Goal: Task Accomplishment & Management: Manage account settings

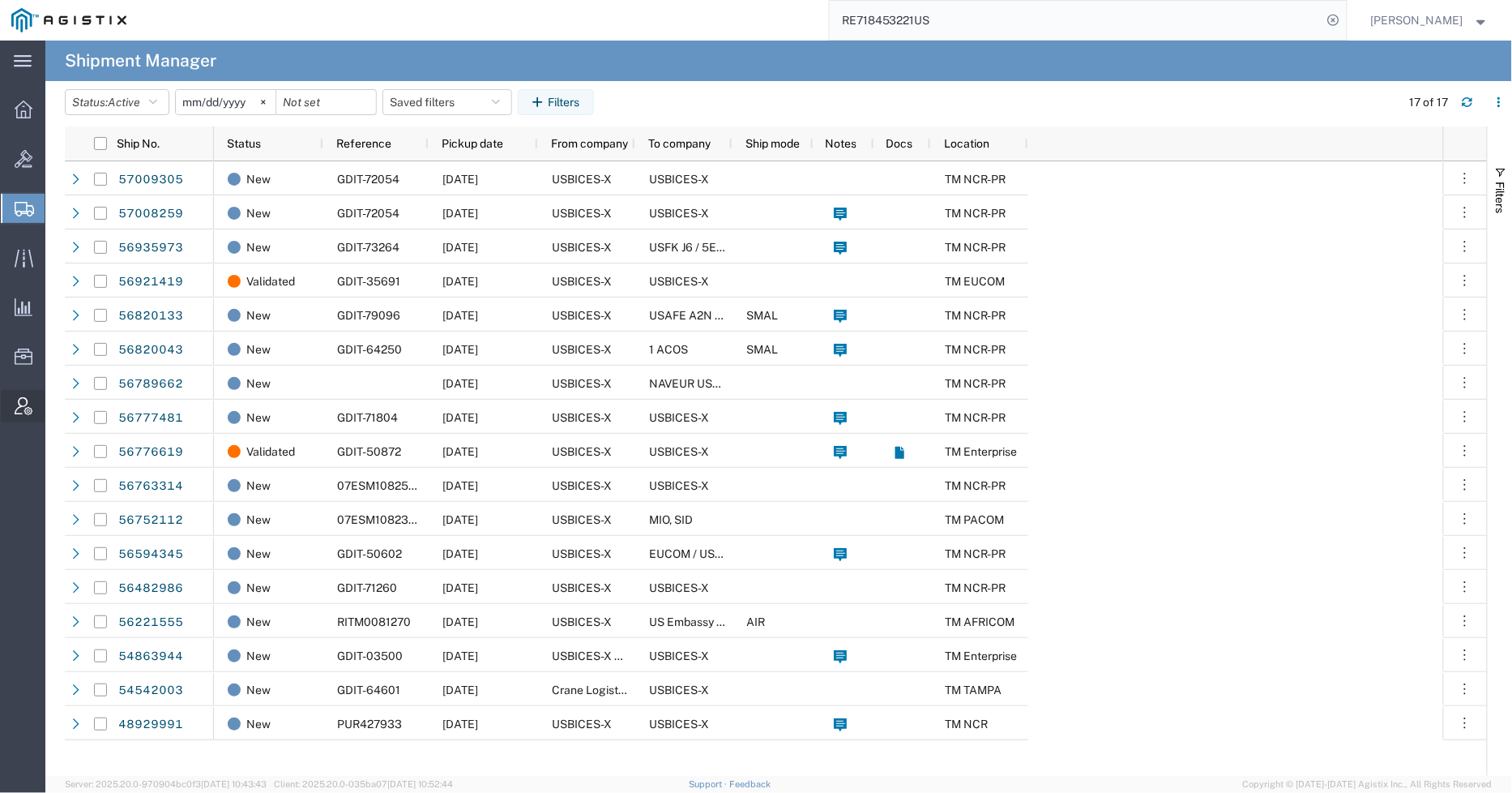
click at [56, 400] on span "Account Admin" at bounding box center [50, 406] width 11 height 33
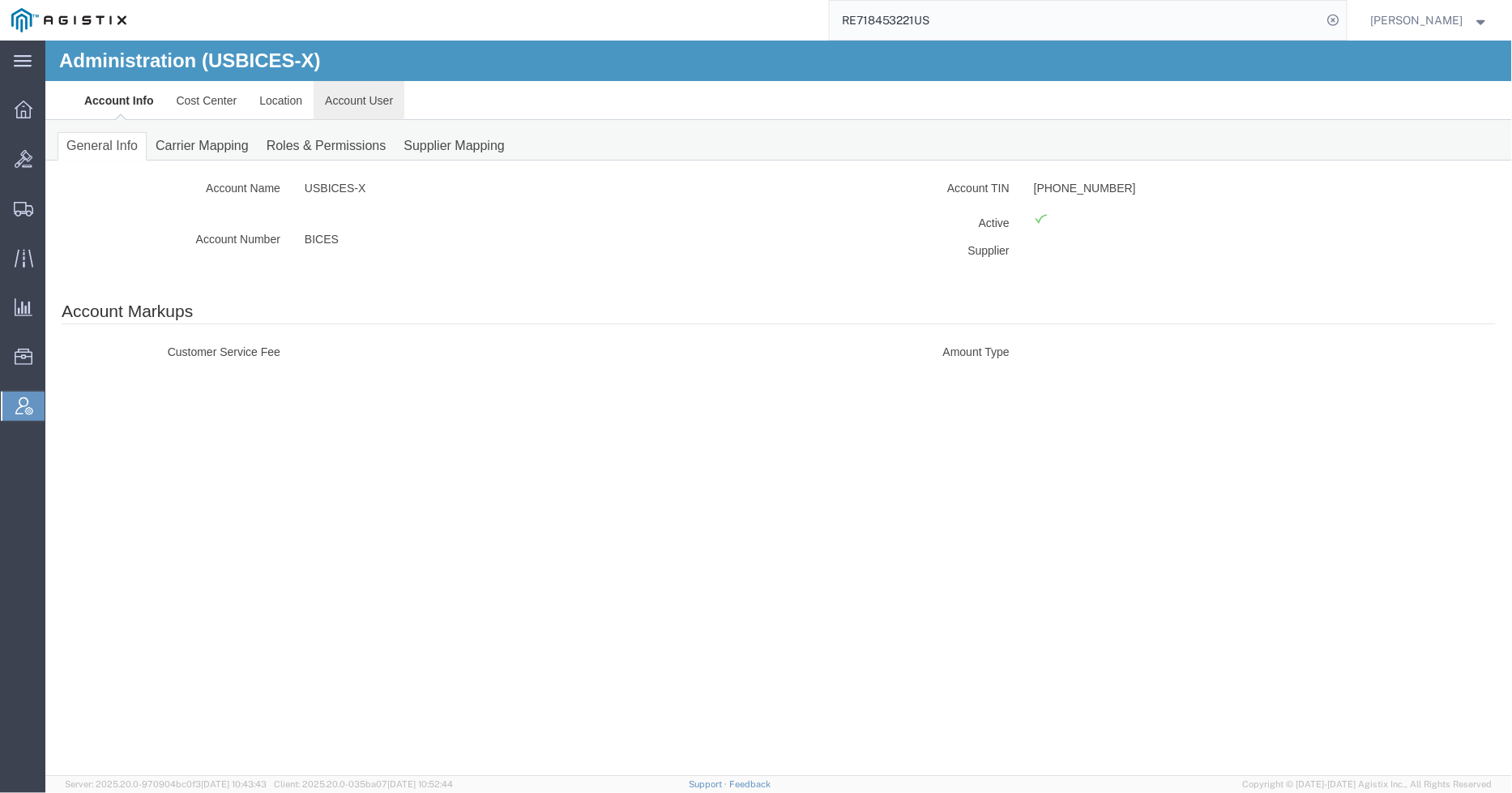
click at [353, 97] on link "Account User" at bounding box center [358, 100] width 91 height 39
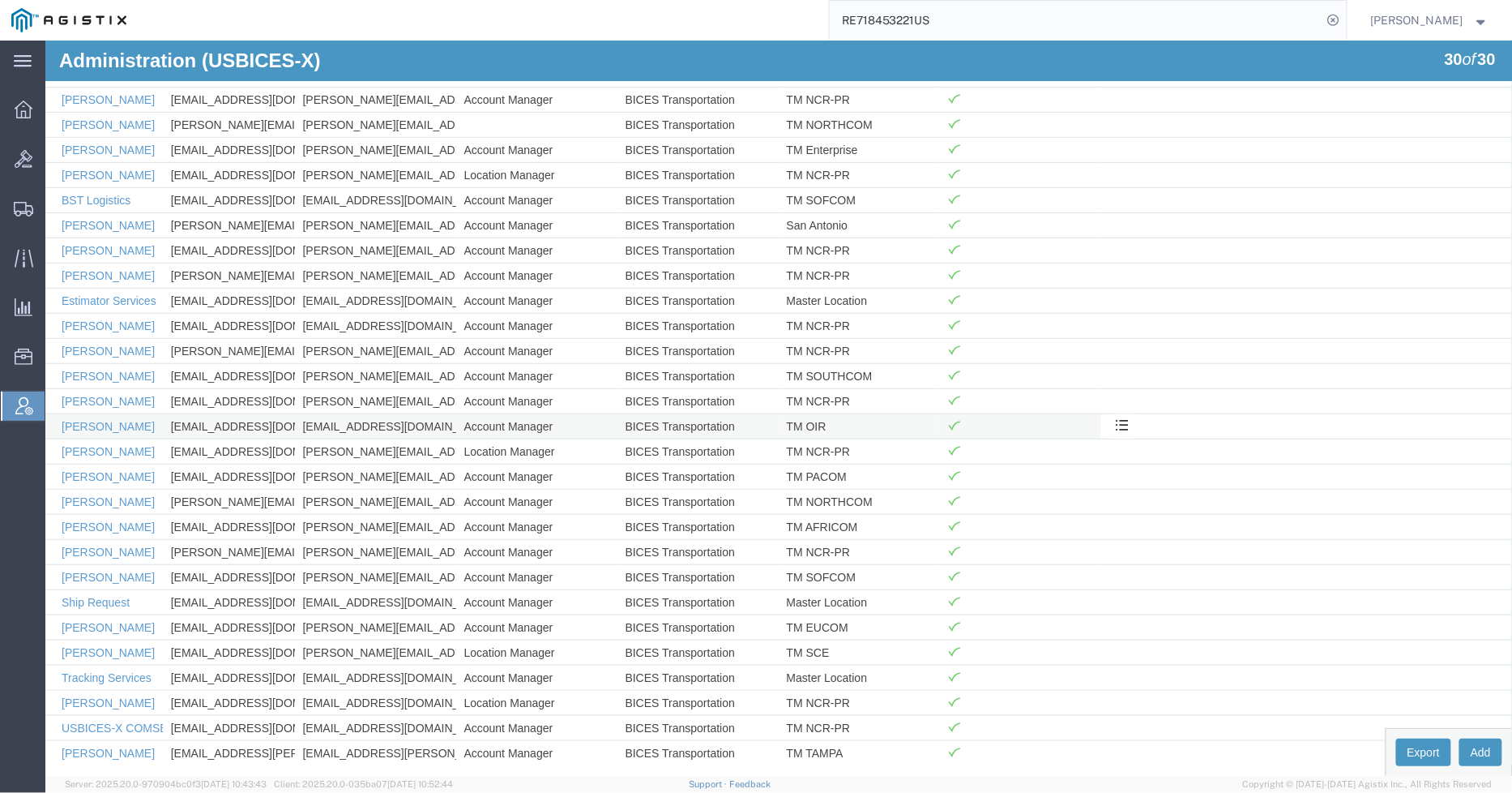
scroll to position [247, 0]
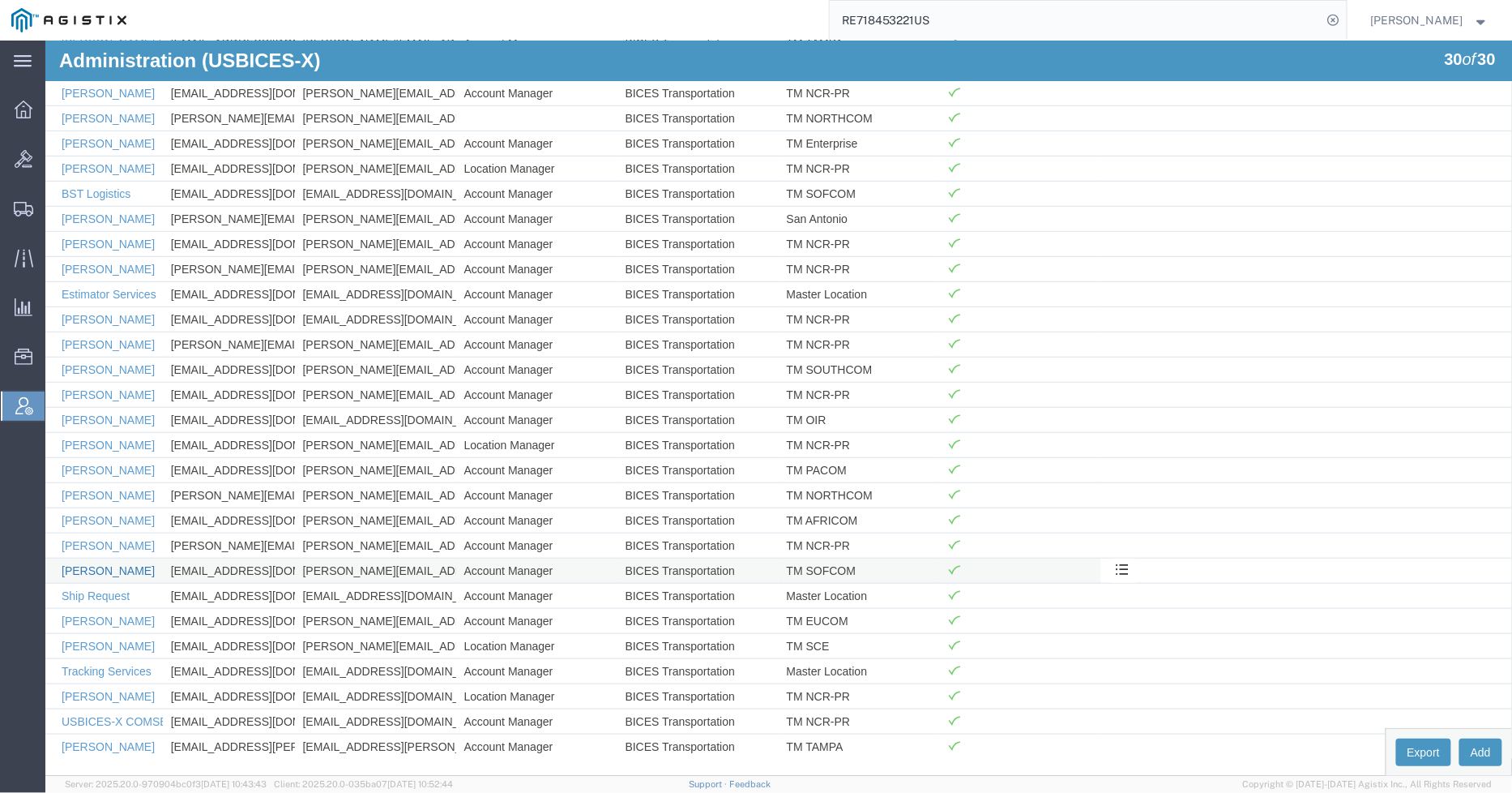
click at [109, 569] on link "[PERSON_NAME]" at bounding box center [107, 570] width 93 height 13
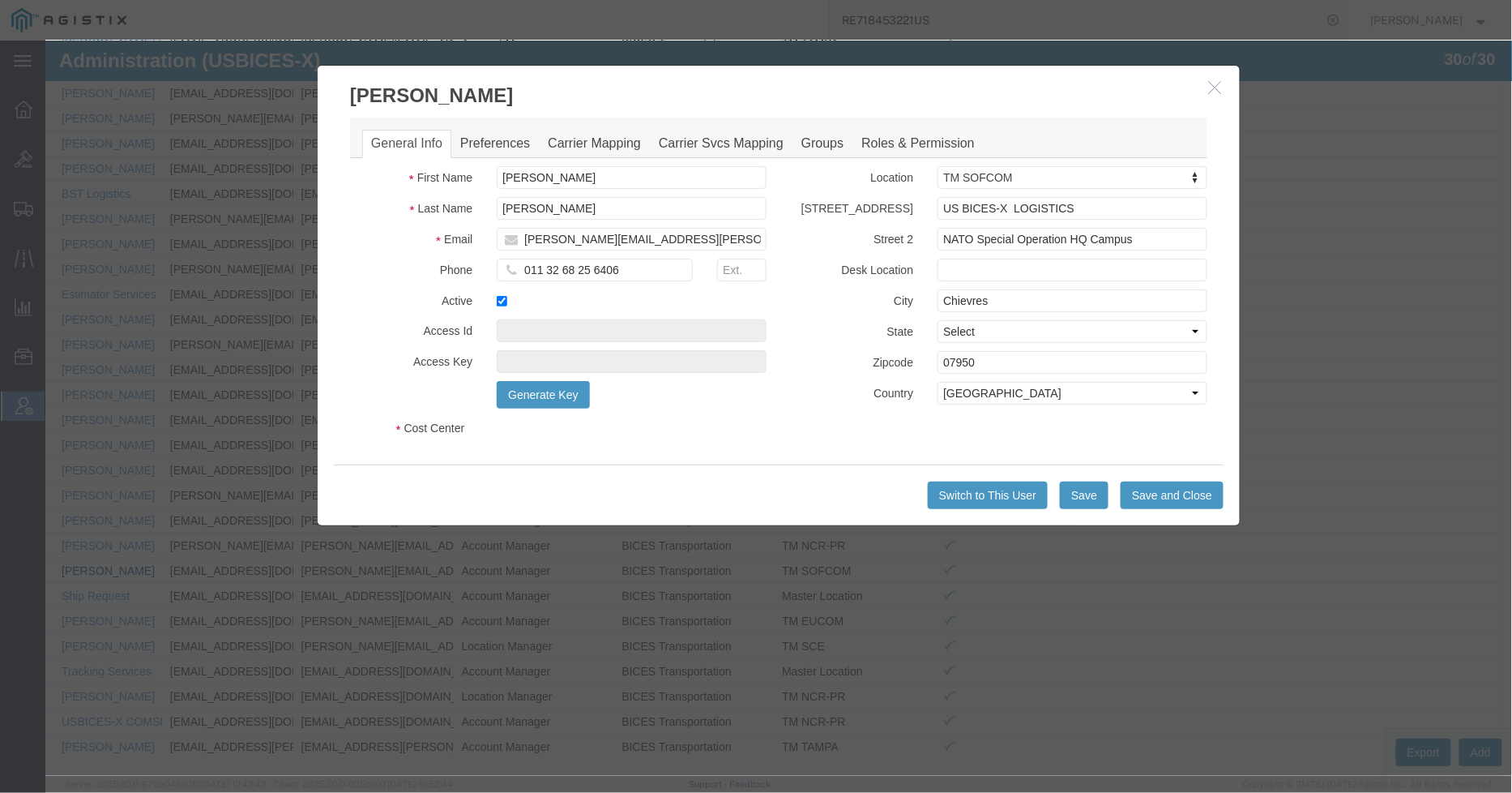
select select "COSTCENTER"
select select "43968"
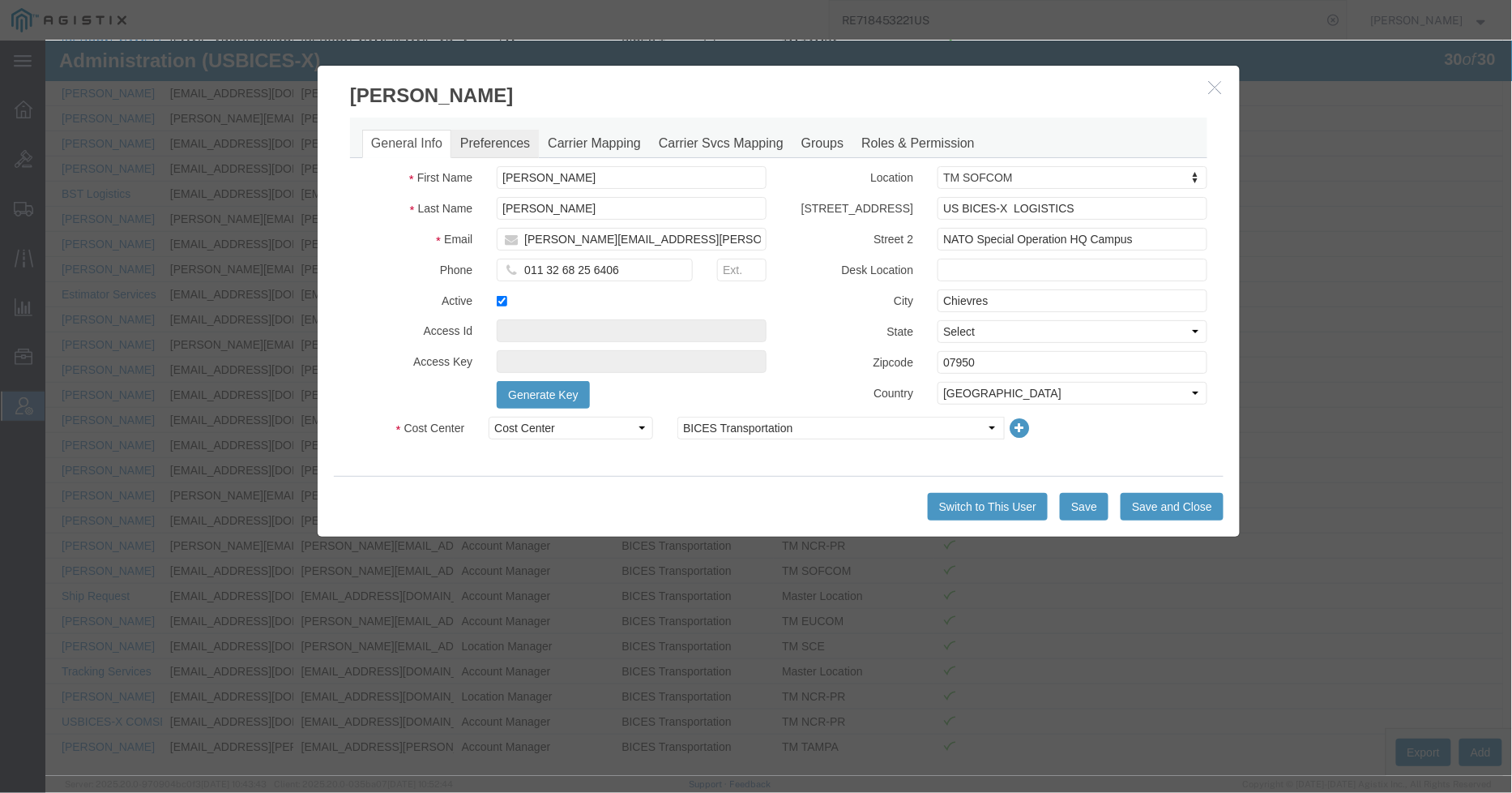
click at [487, 133] on link "Preferences" at bounding box center [494, 142] width 88 height 29
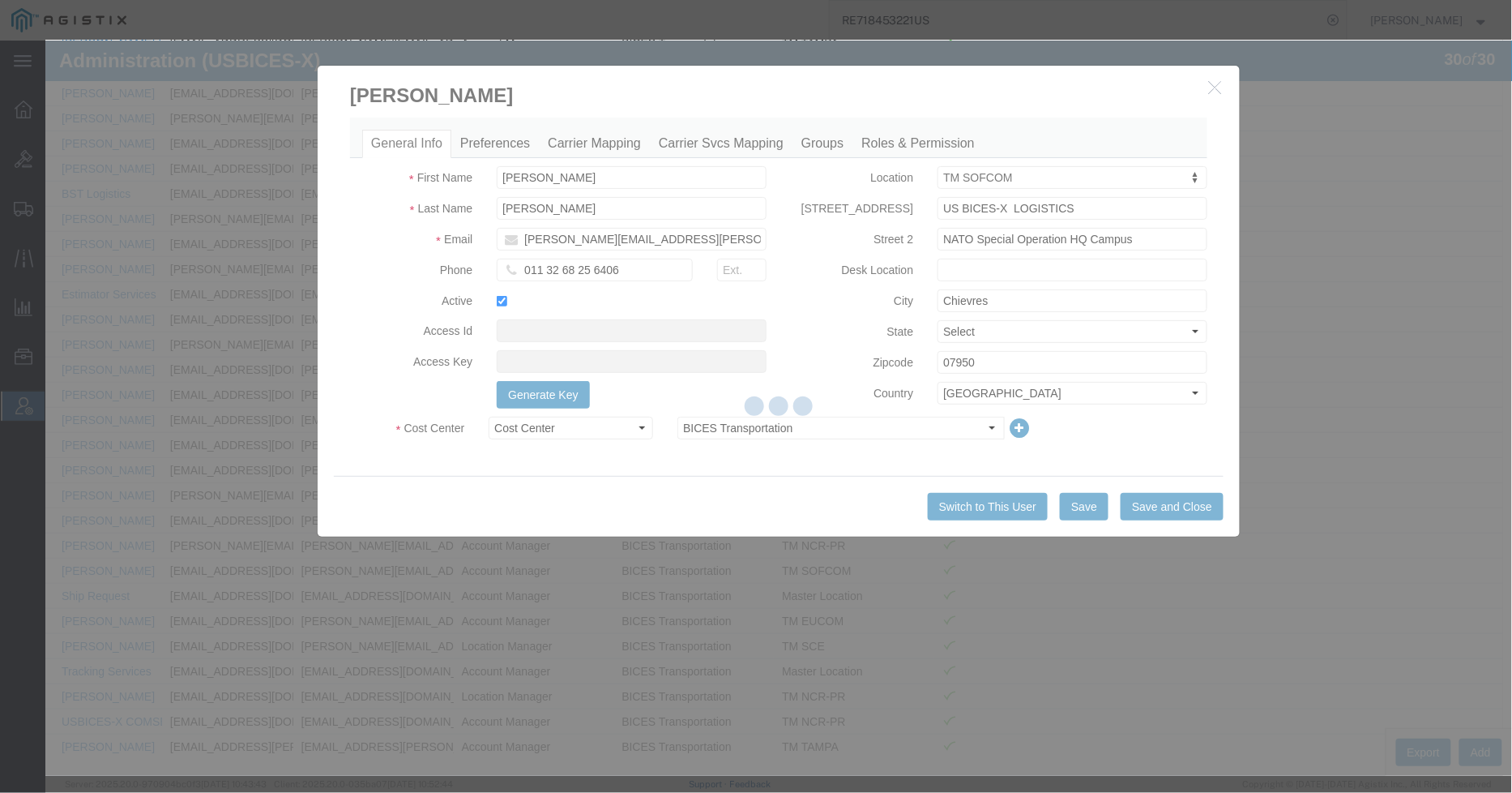
select select
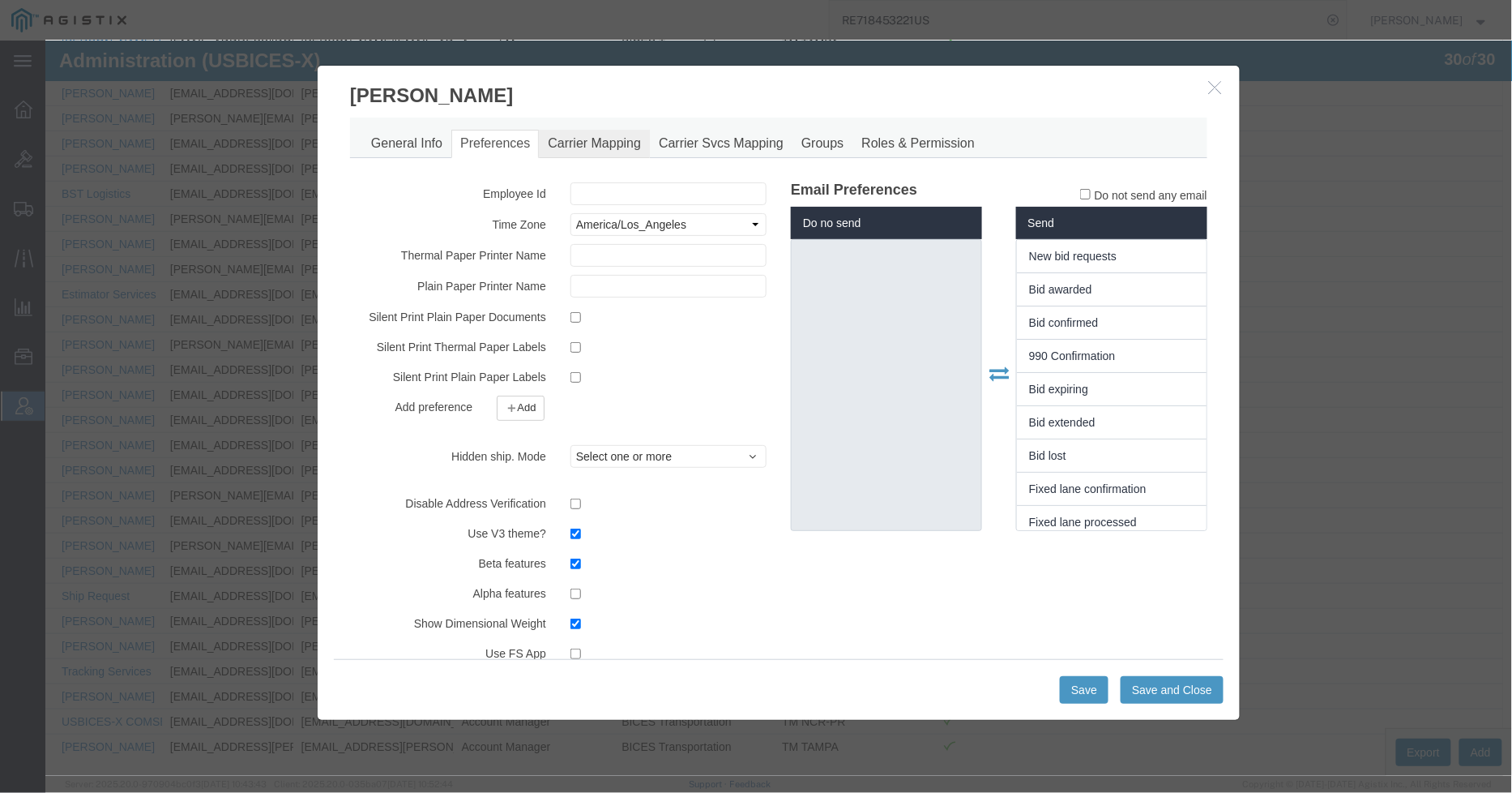
click at [591, 142] on link "Carrier Mapping" at bounding box center [594, 142] width 111 height 29
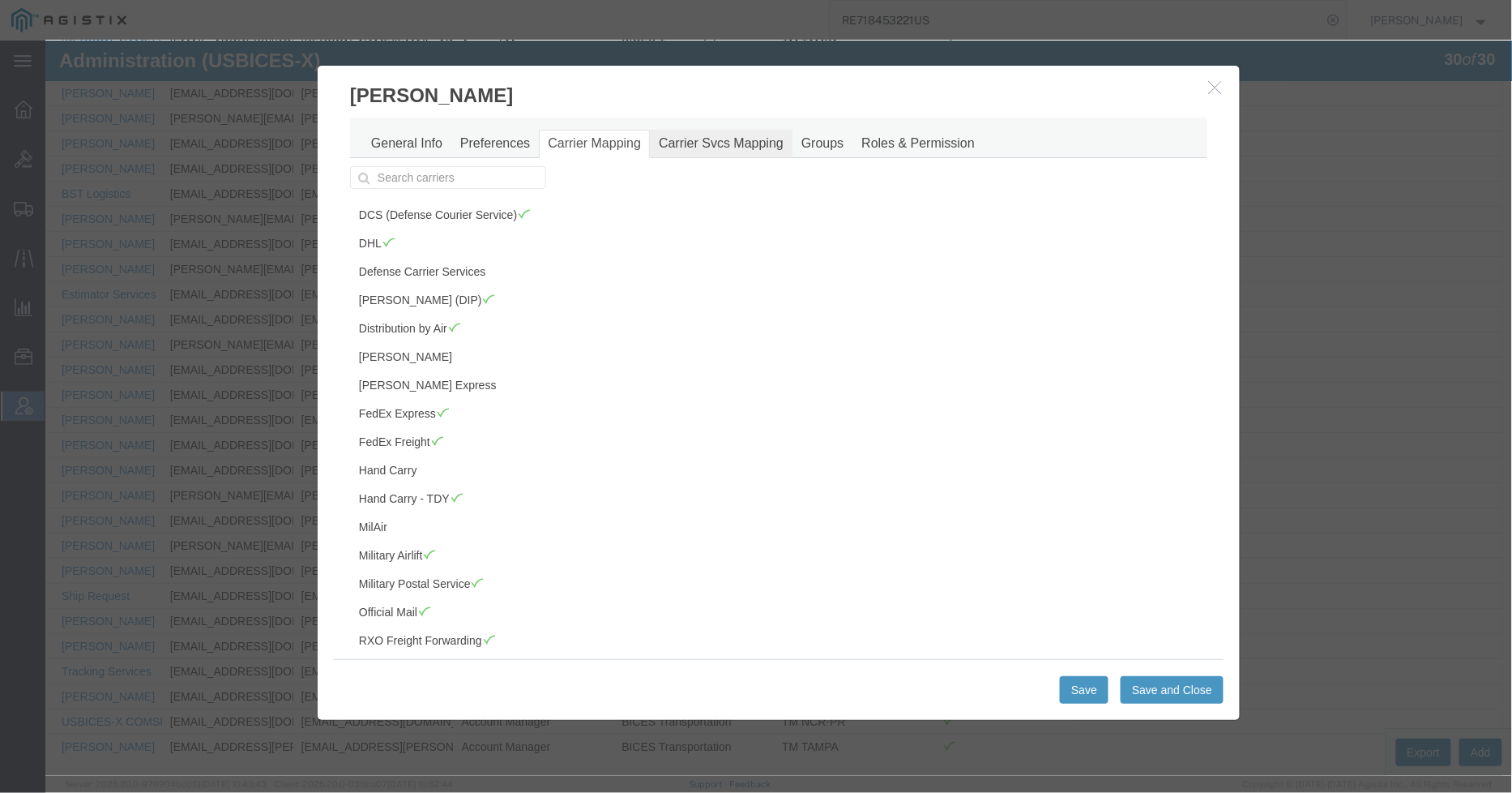
click at [726, 149] on link "Carrier Svcs Mapping" at bounding box center [720, 142] width 142 height 29
click at [405, 141] on link "General Info" at bounding box center [406, 142] width 89 height 29
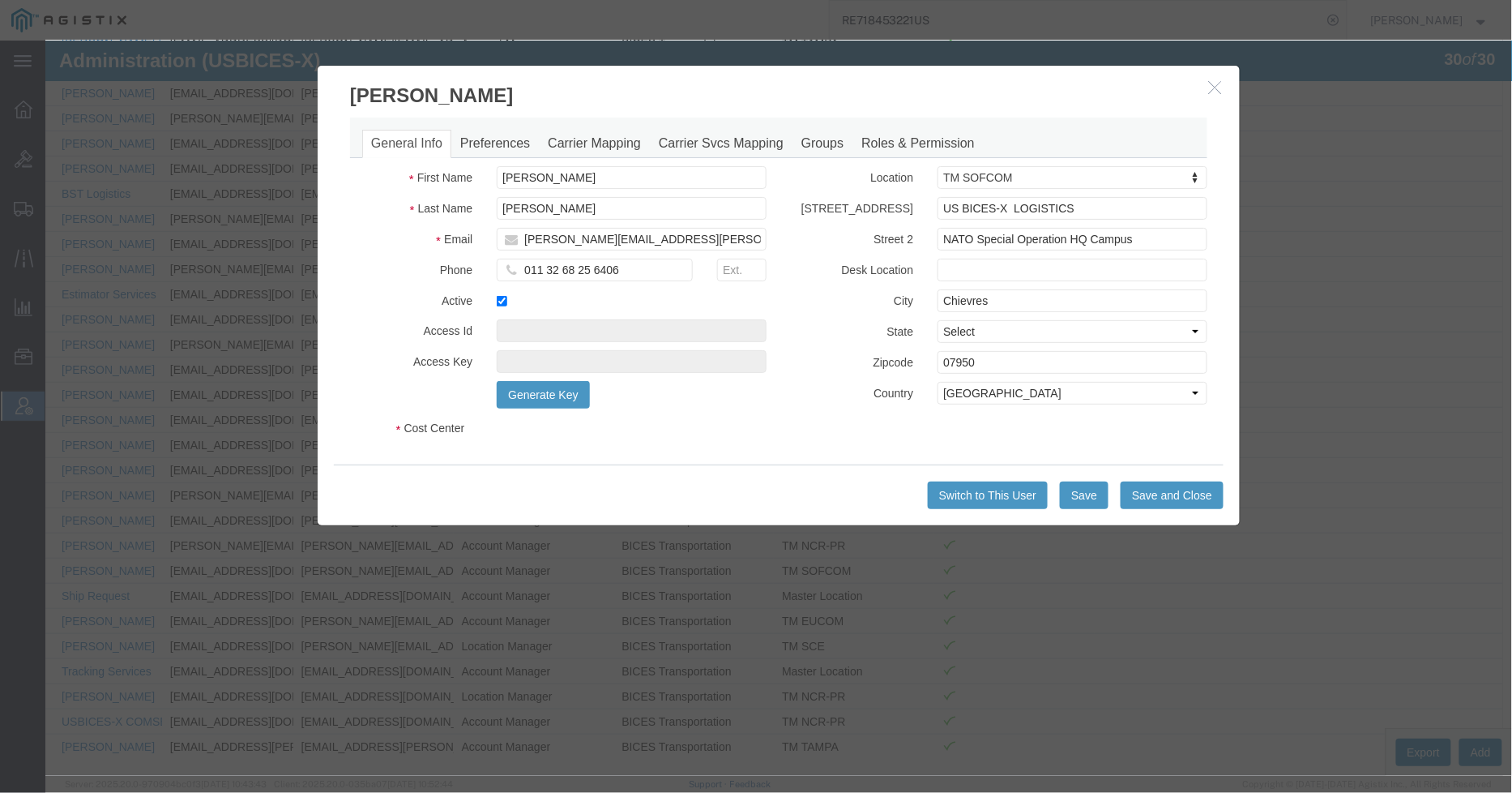
select select "COSTCENTER"
select select "43968"
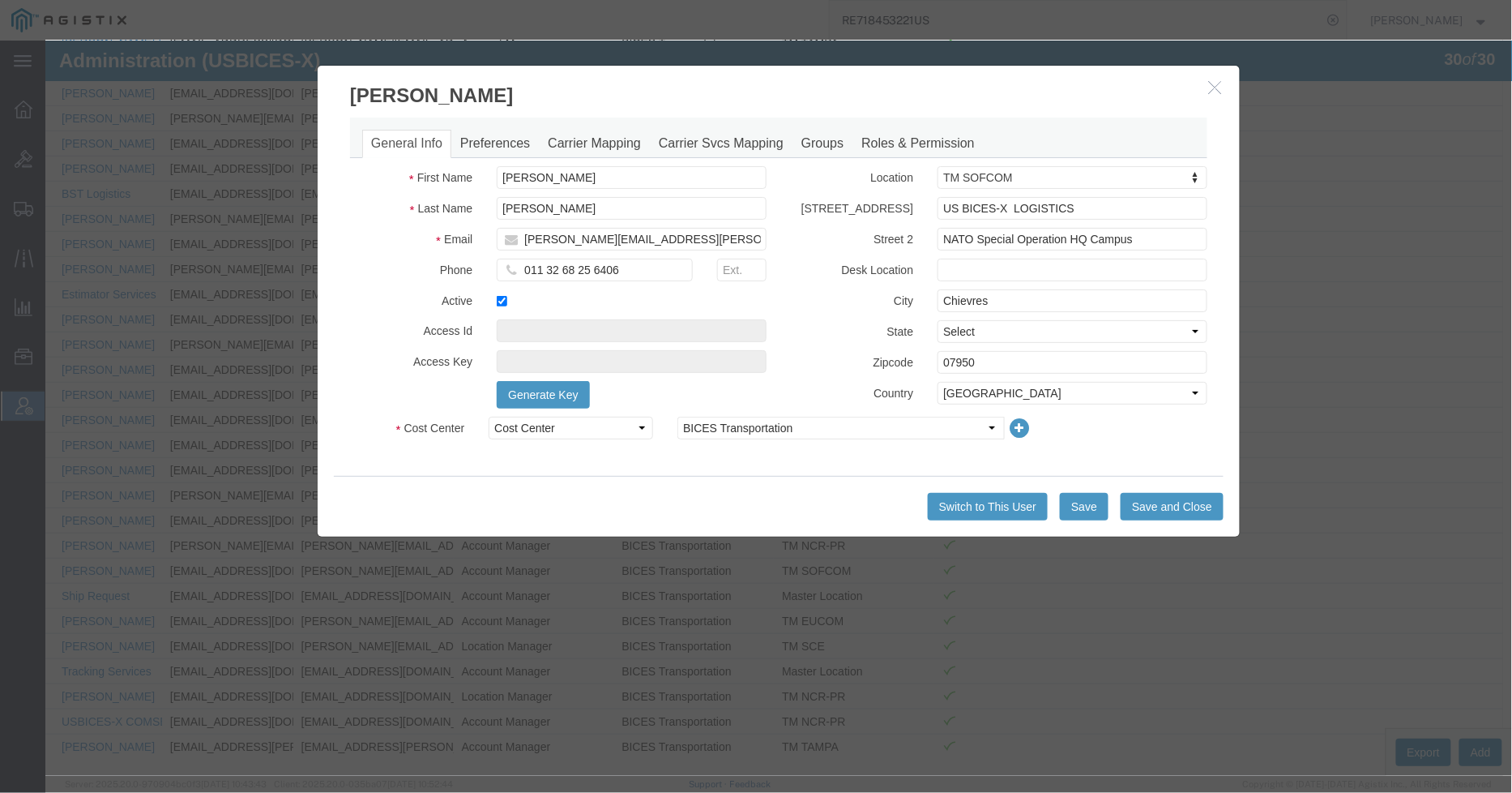
click at [1215, 84] on icon "button" at bounding box center [1215, 86] width 13 height 14
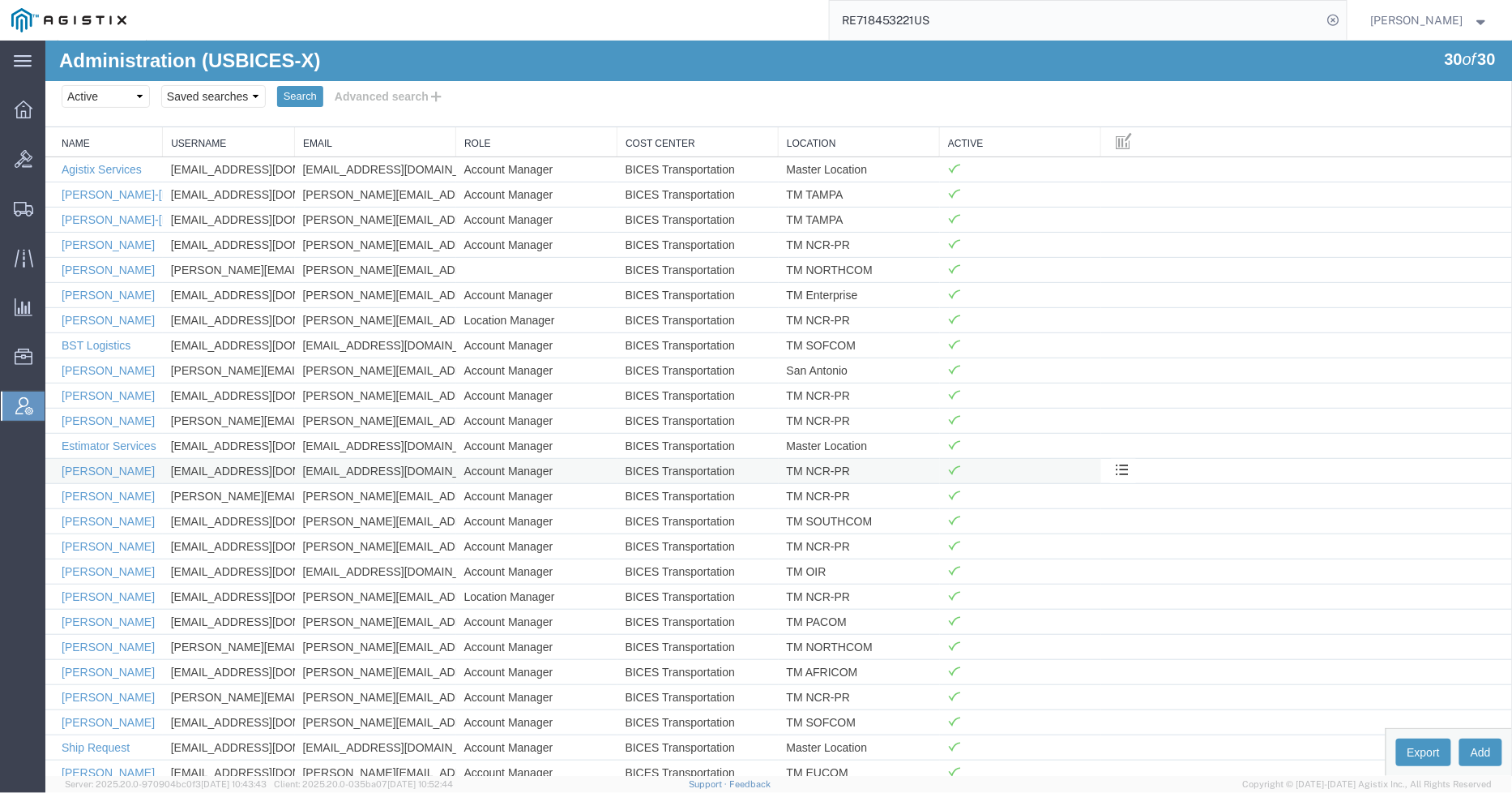
scroll to position [67, 0]
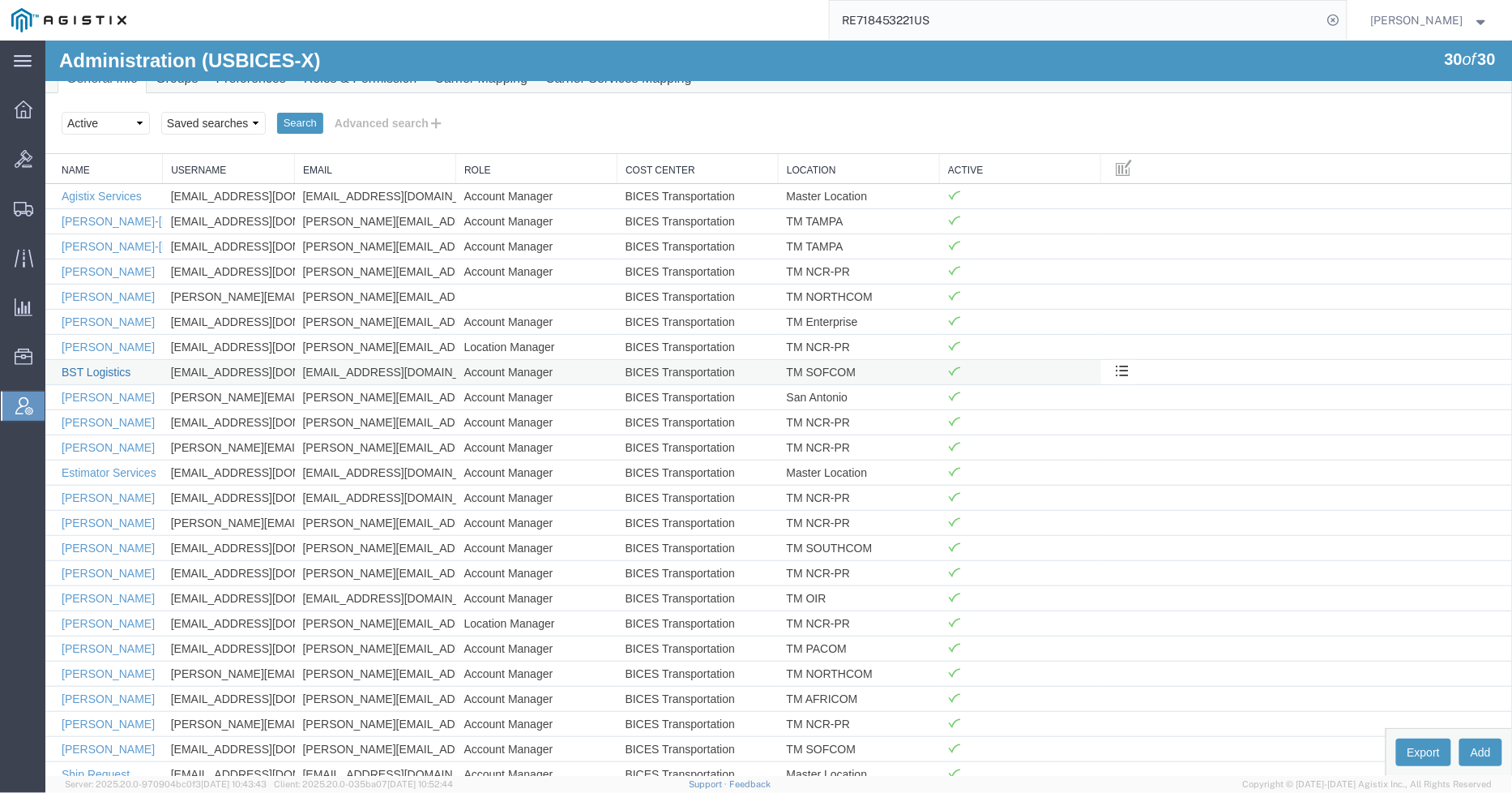
click at [86, 370] on link "BST Logistics" at bounding box center [95, 372] width 69 height 13
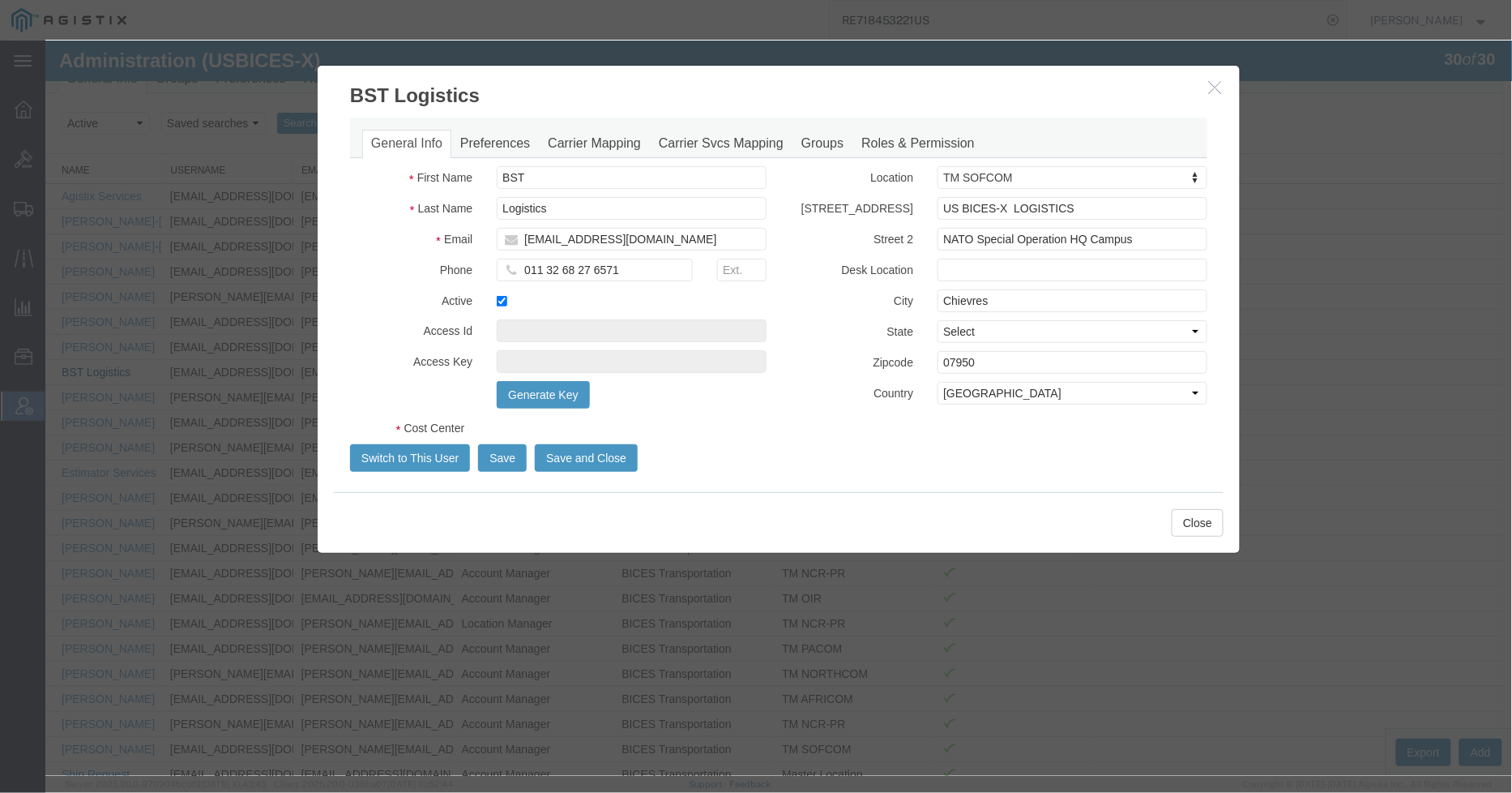
select select "COSTCENTER"
select select "43968"
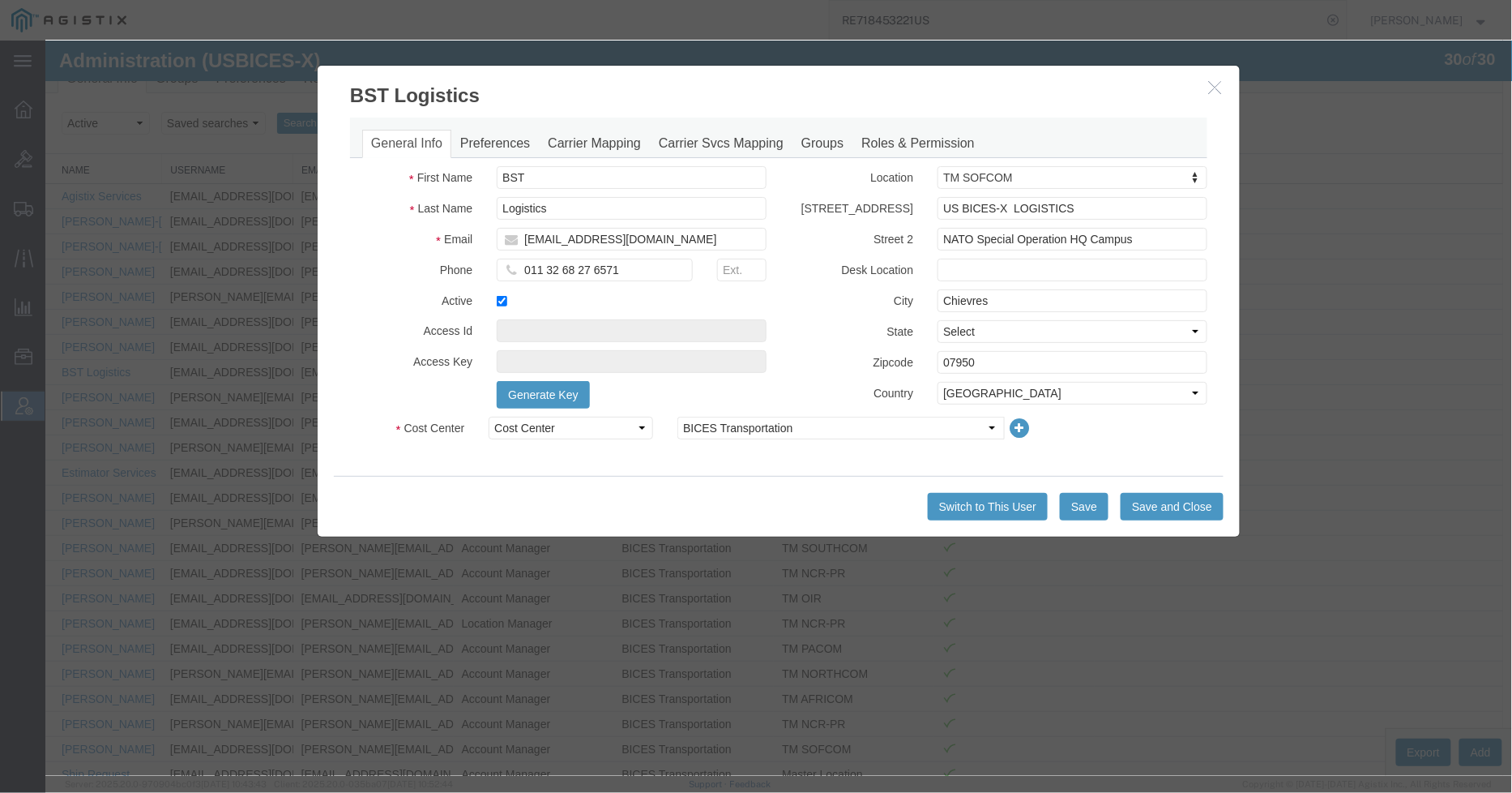
click at [1208, 89] on icon "button" at bounding box center [1215, 86] width 13 height 14
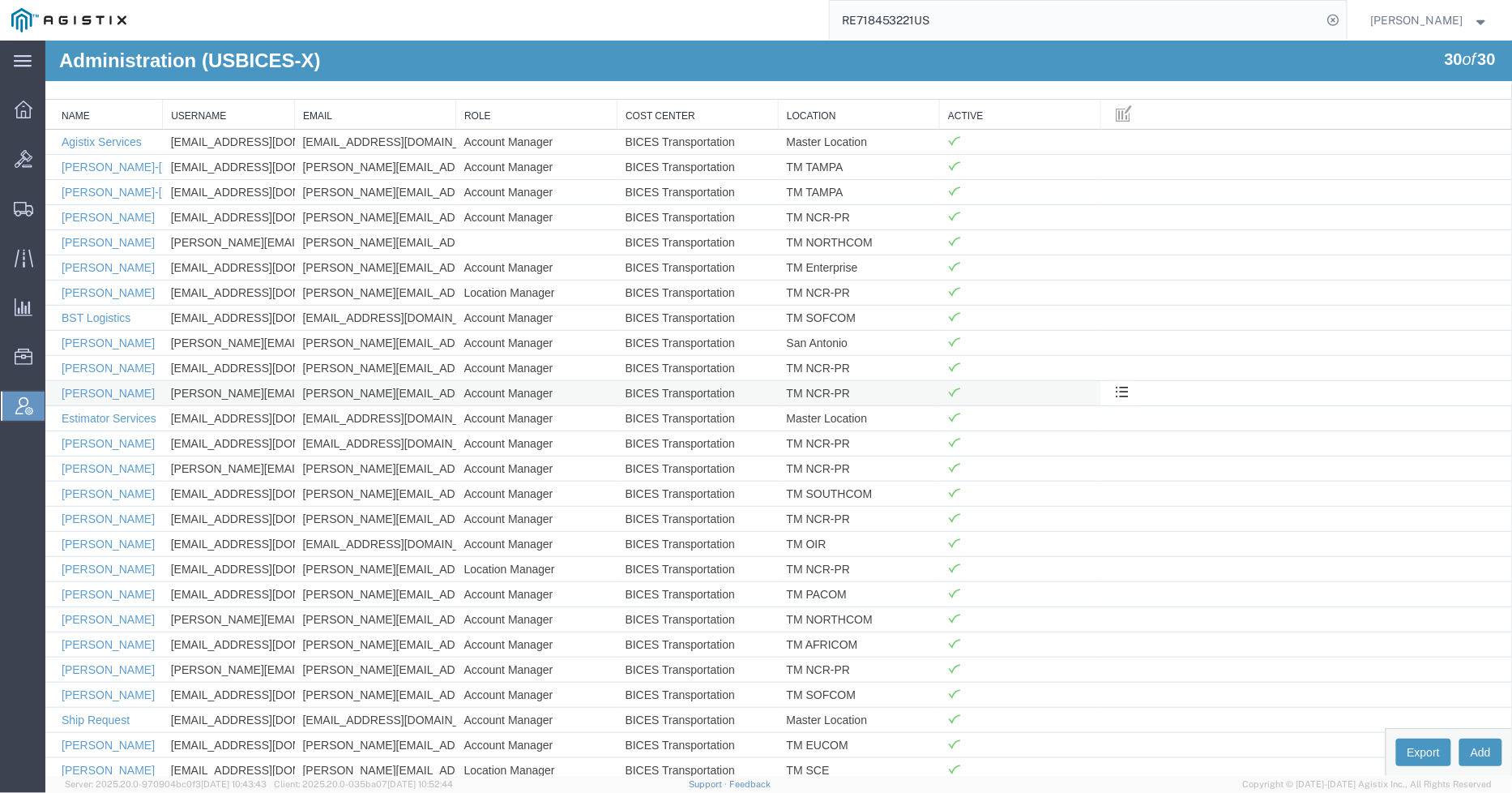
scroll to position [0, 0]
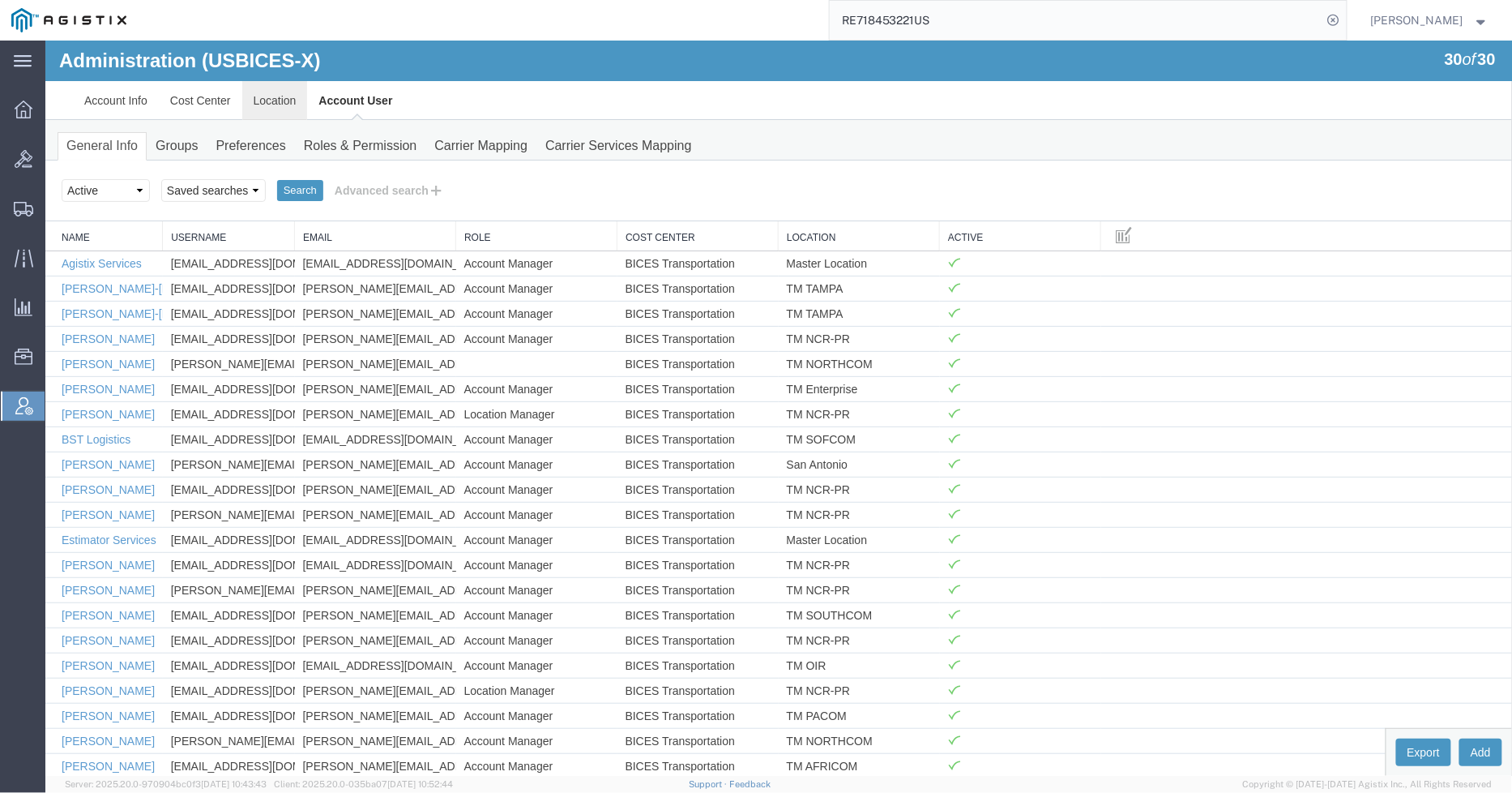
click at [276, 97] on link "Location" at bounding box center [274, 100] width 65 height 39
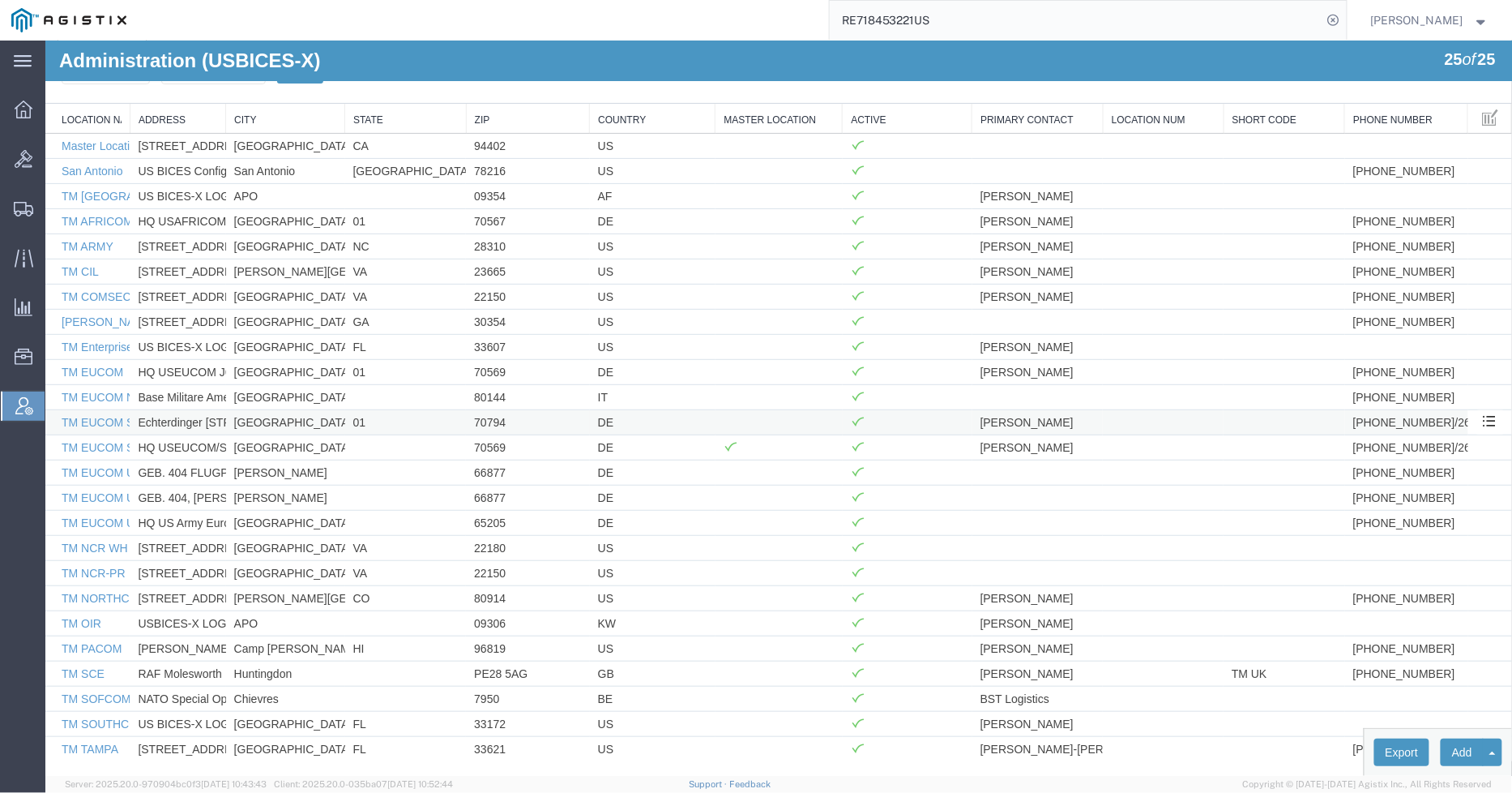
scroll to position [122, 0]
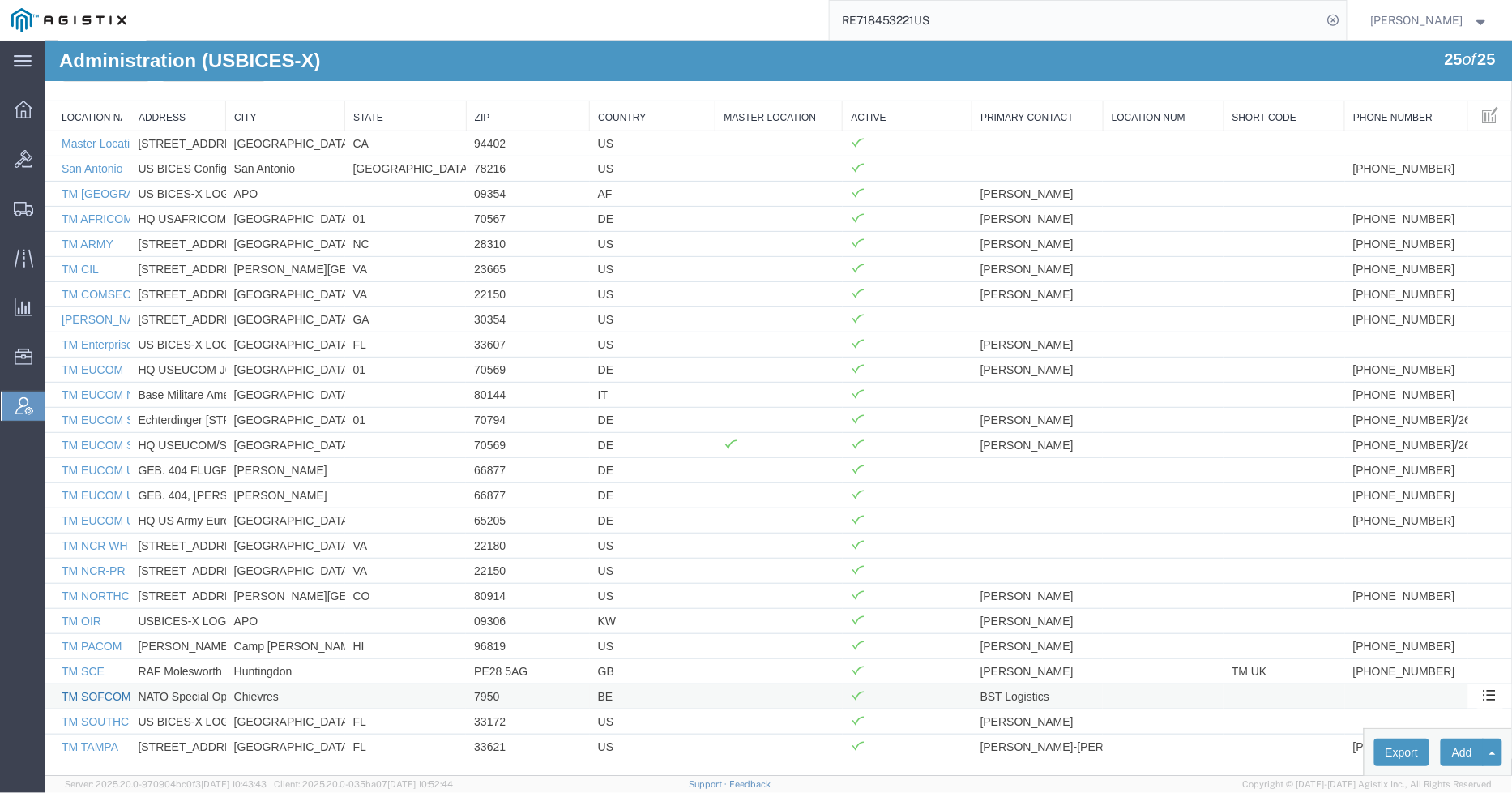
click at [106, 695] on link "TM SOFCOM" at bounding box center [95, 696] width 70 height 13
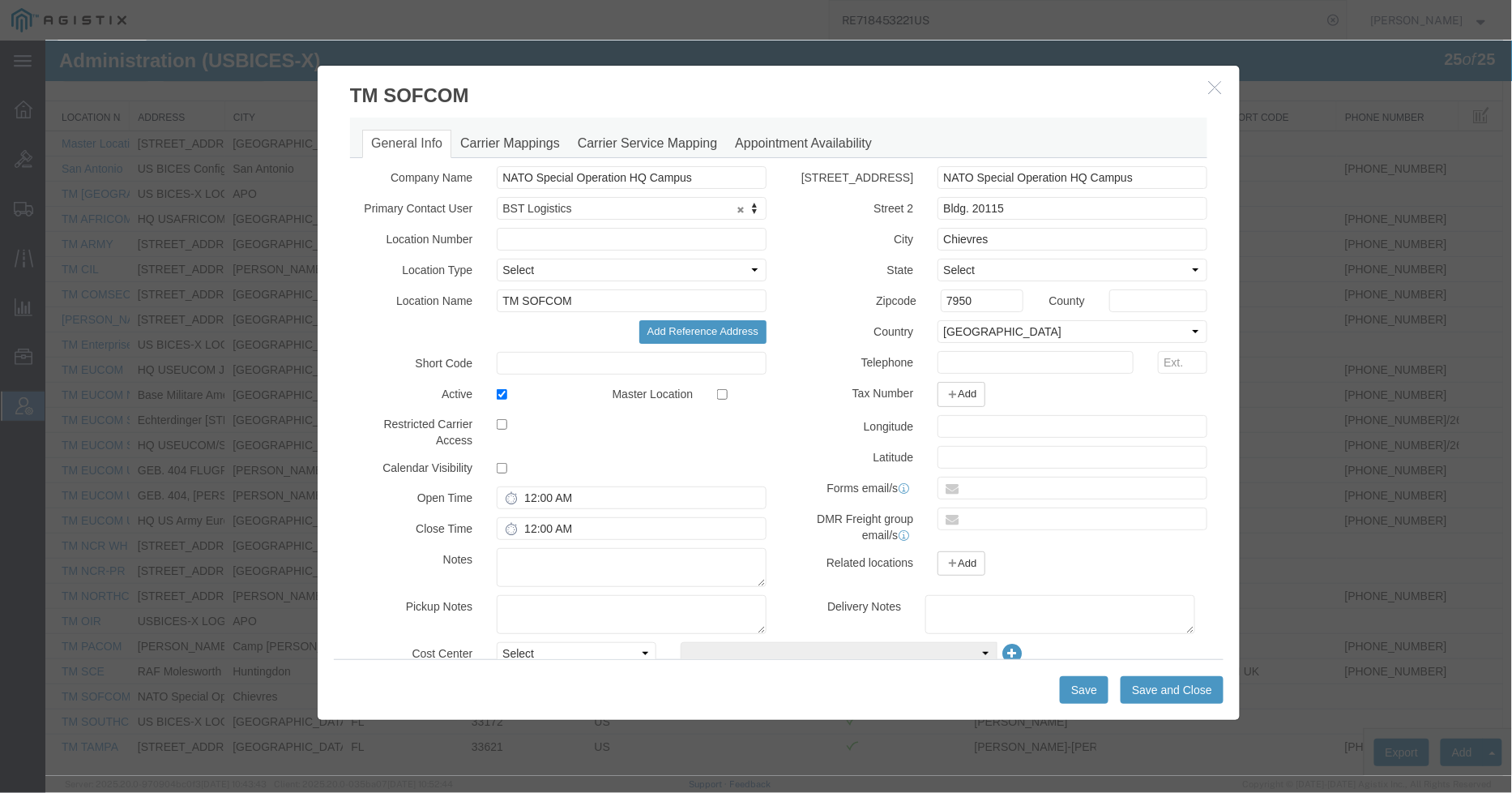
click at [1222, 83] on button "button" at bounding box center [1217, 87] width 20 height 20
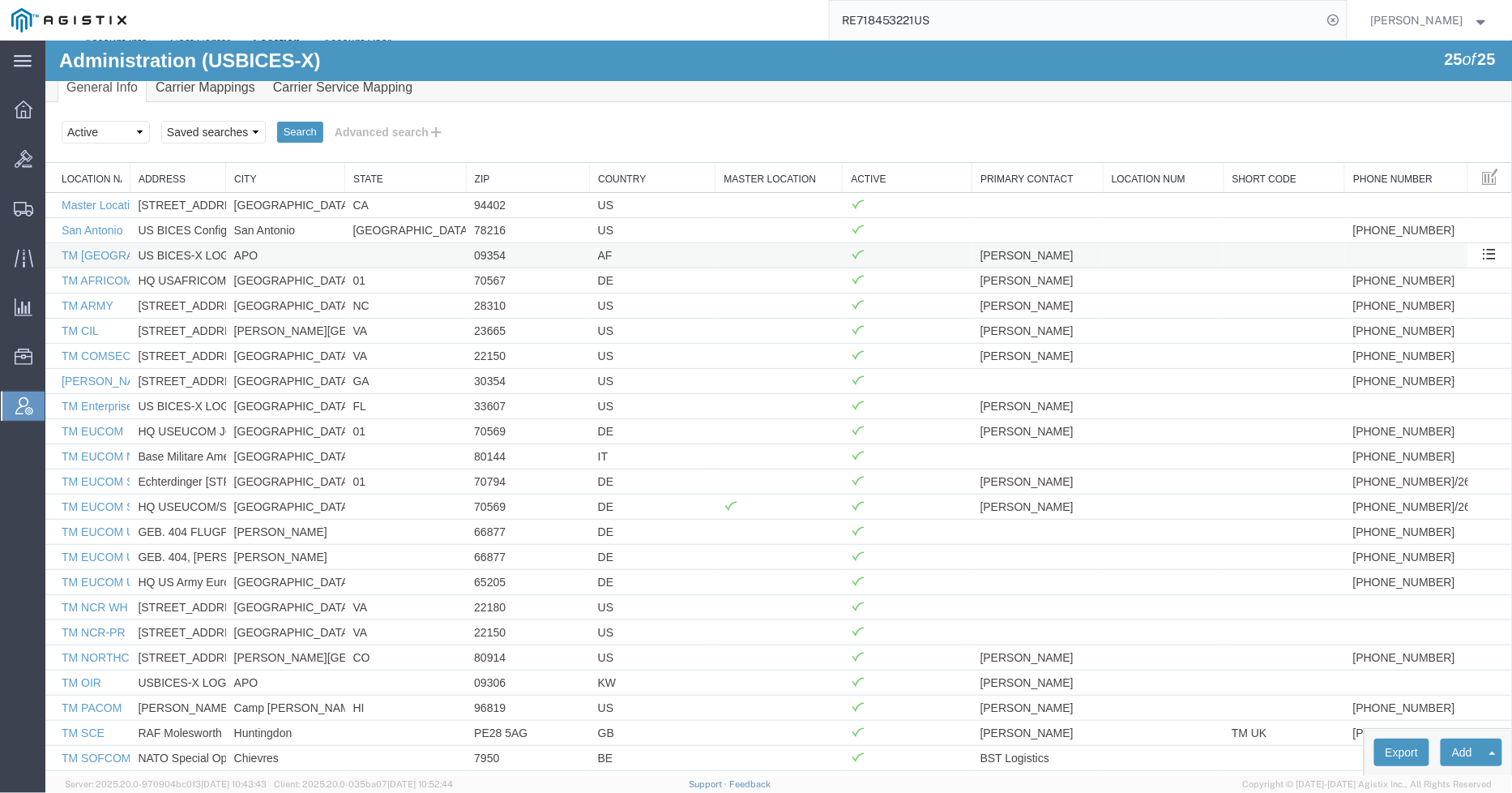
scroll to position [0, 0]
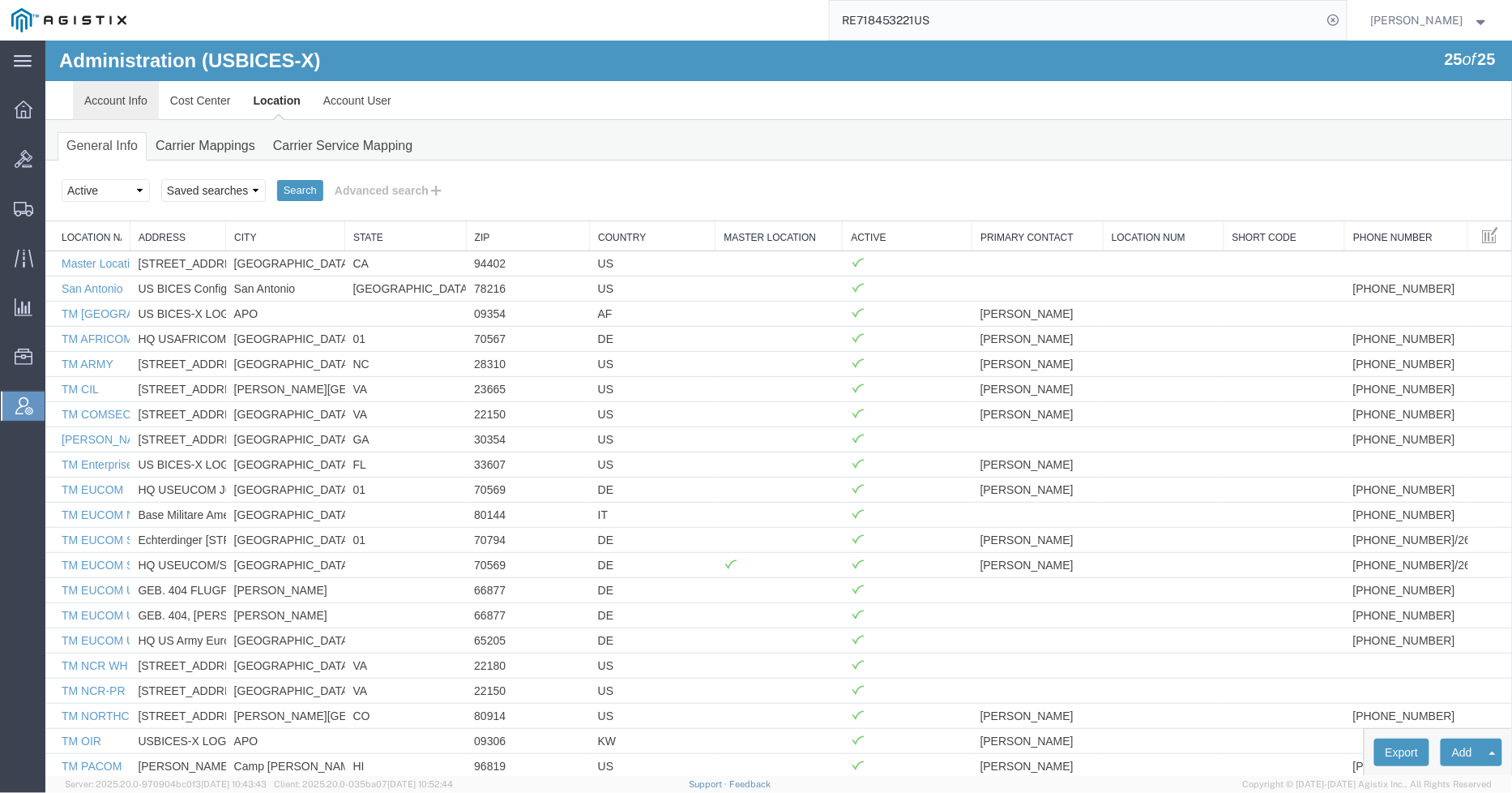
click at [127, 90] on link "Account Info" at bounding box center [115, 100] width 86 height 39
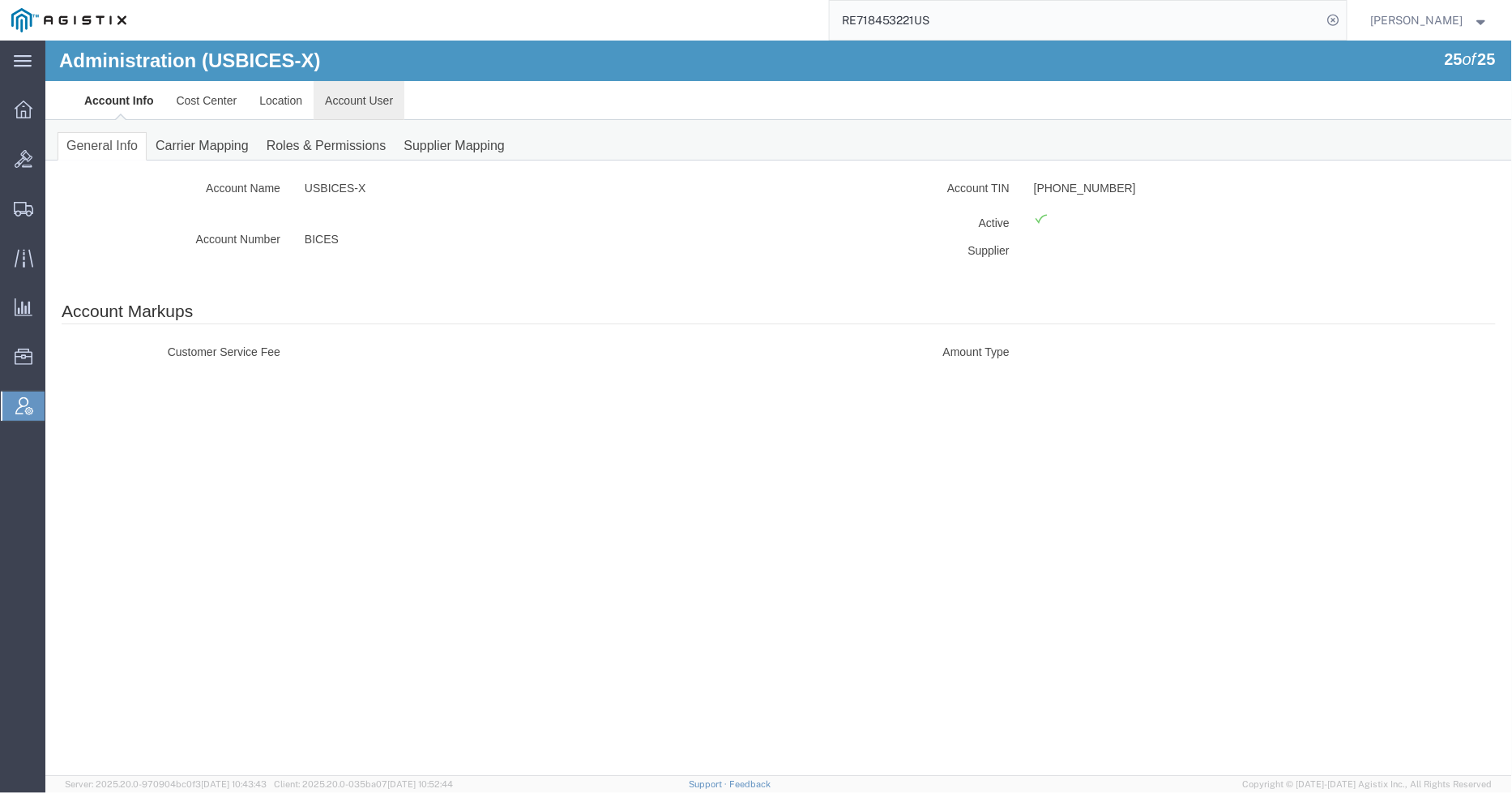
click at [330, 101] on link "Account User" at bounding box center [358, 100] width 91 height 39
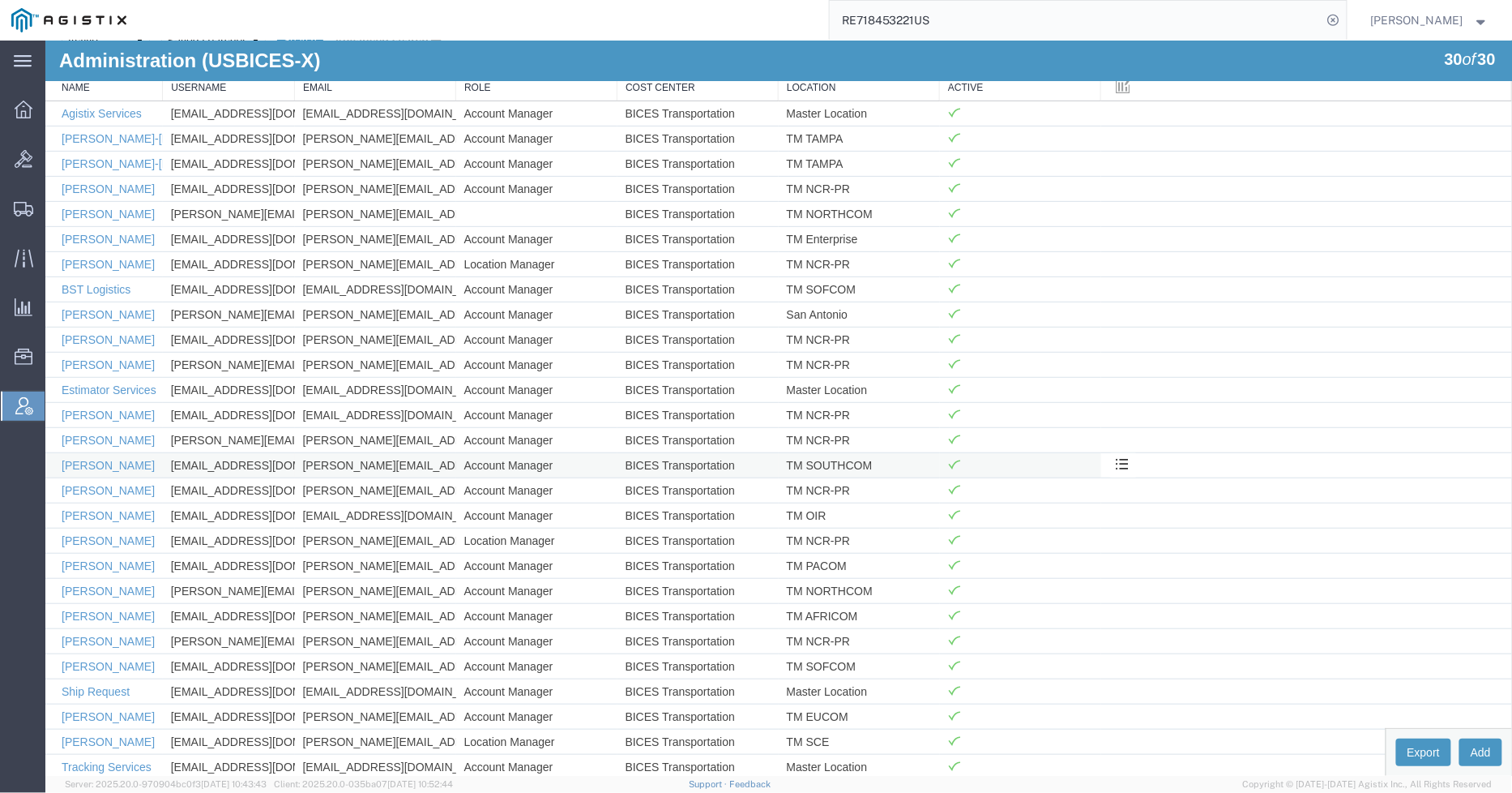
scroll to position [247, 0]
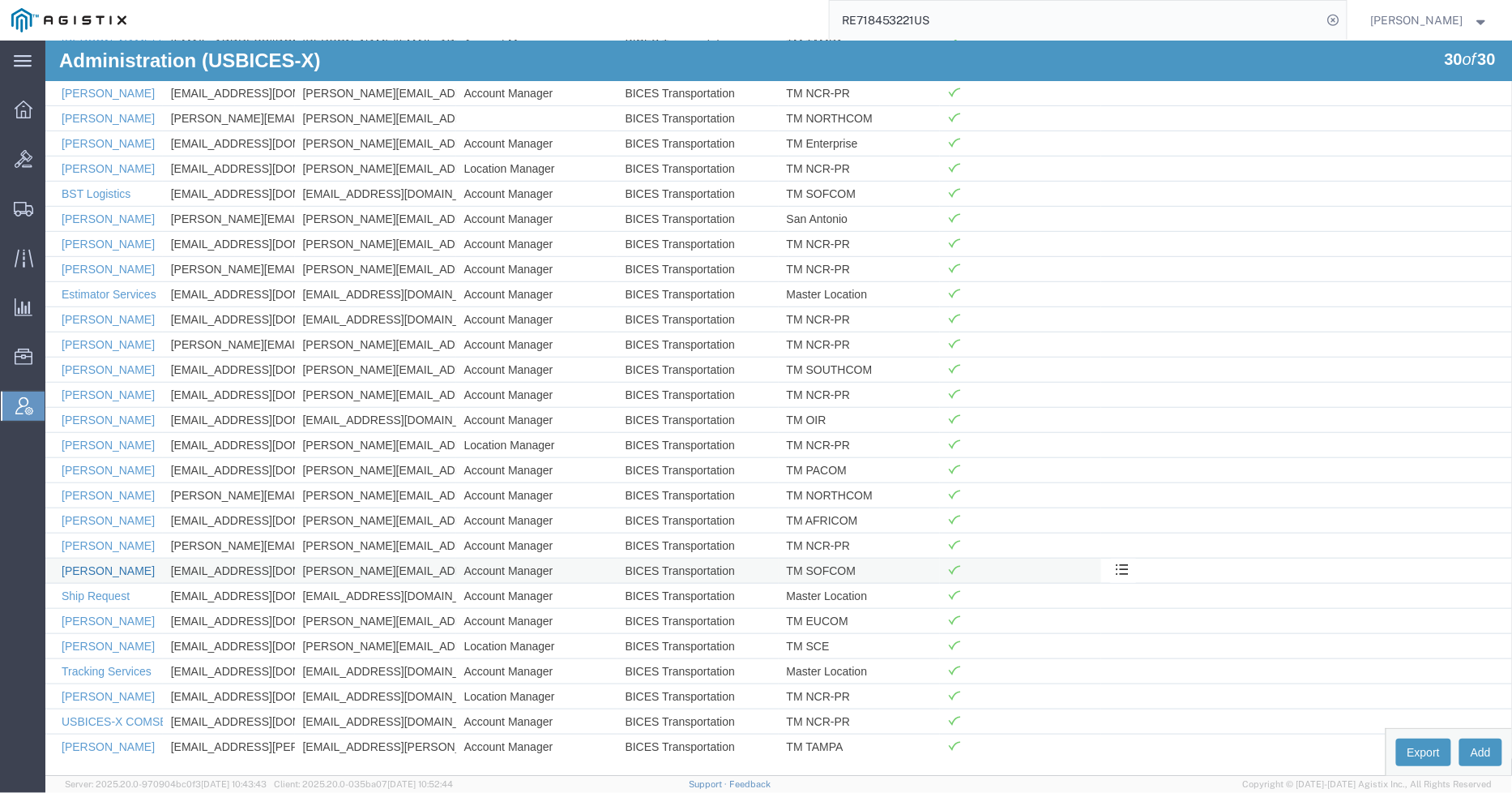
click at [113, 565] on link "[PERSON_NAME]" at bounding box center [107, 570] width 93 height 13
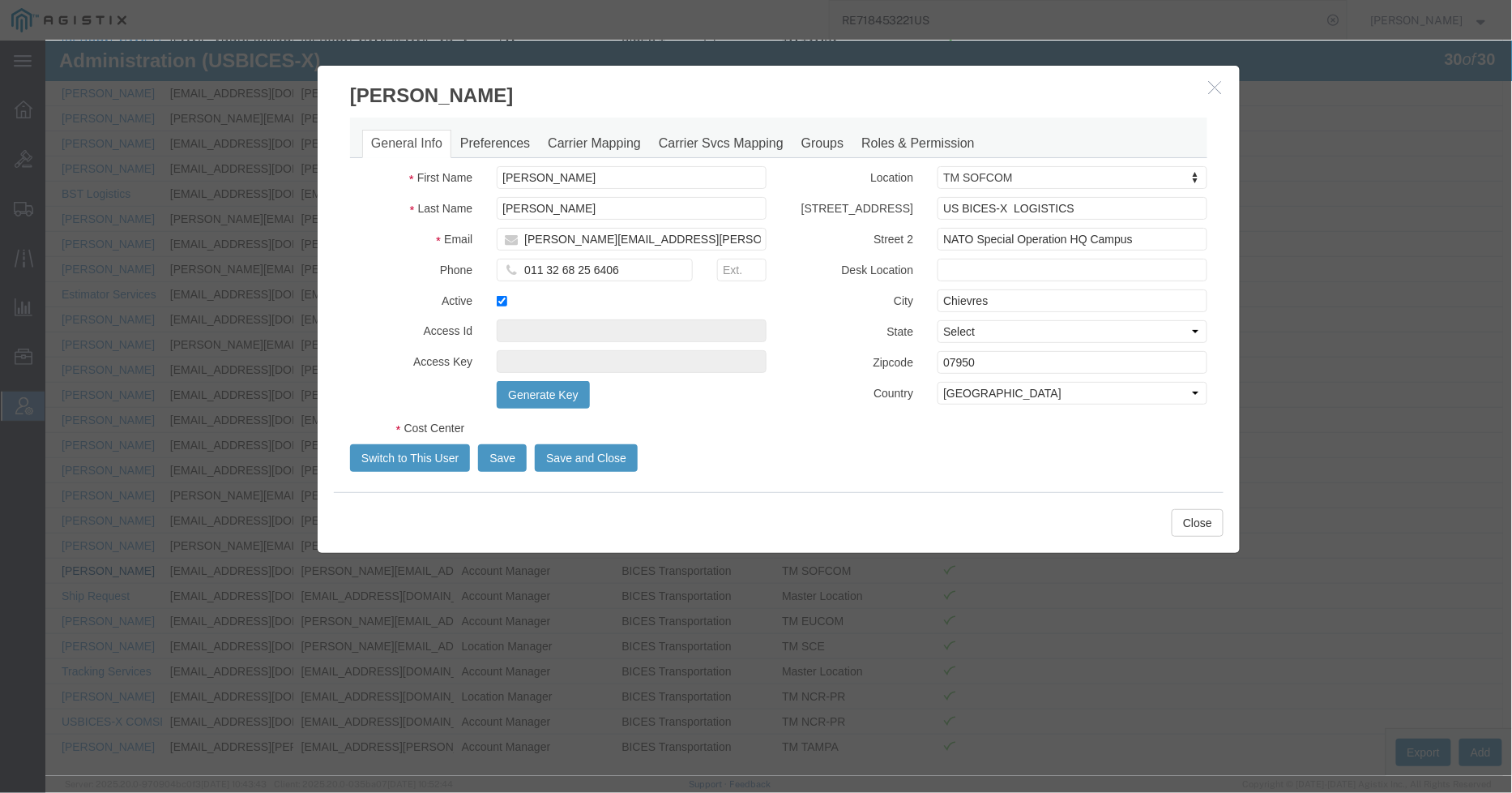
select select "COSTCENTER"
select select "43968"
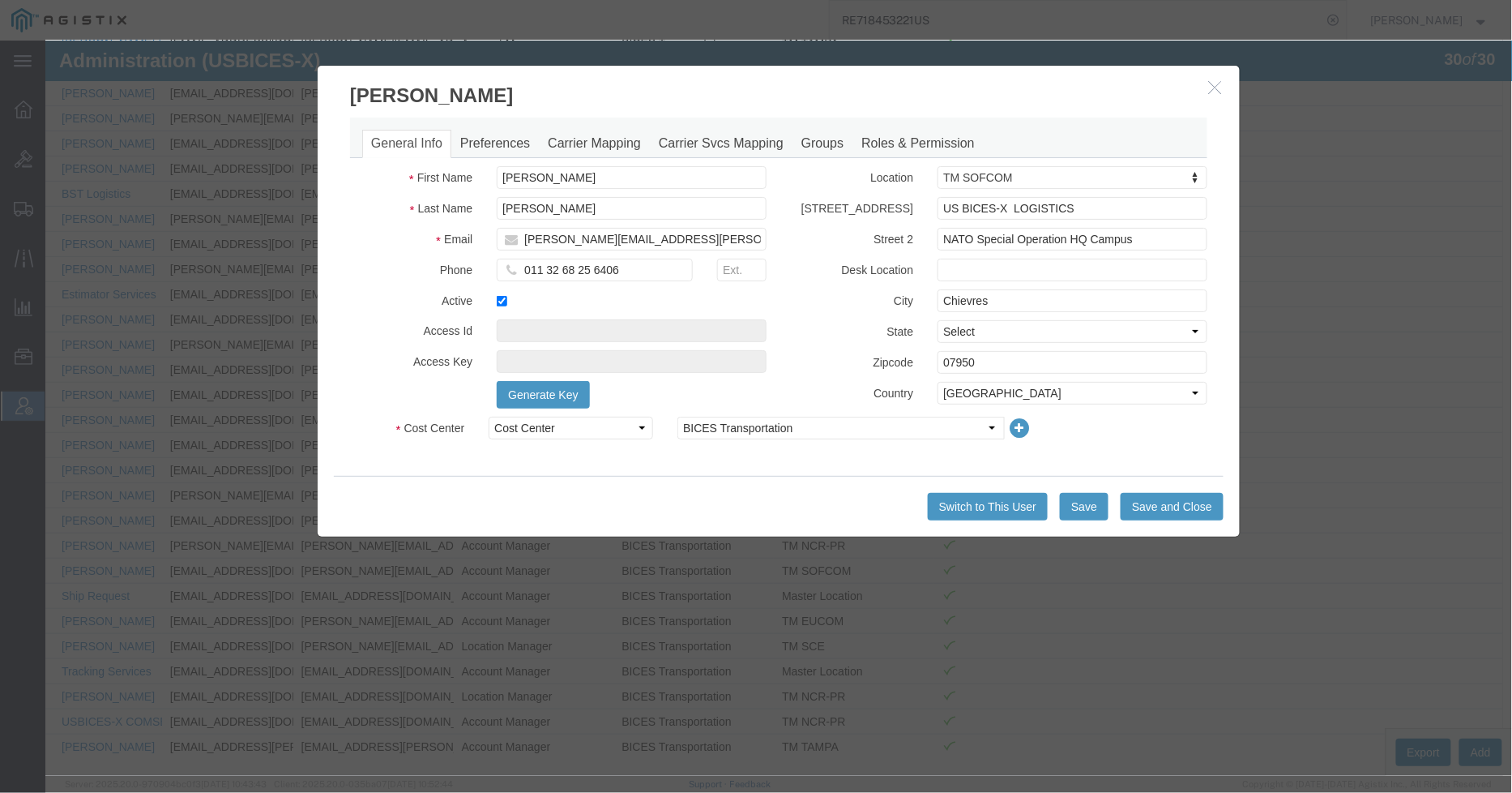
click at [1208, 90] on icon "button" at bounding box center [1215, 86] width 13 height 14
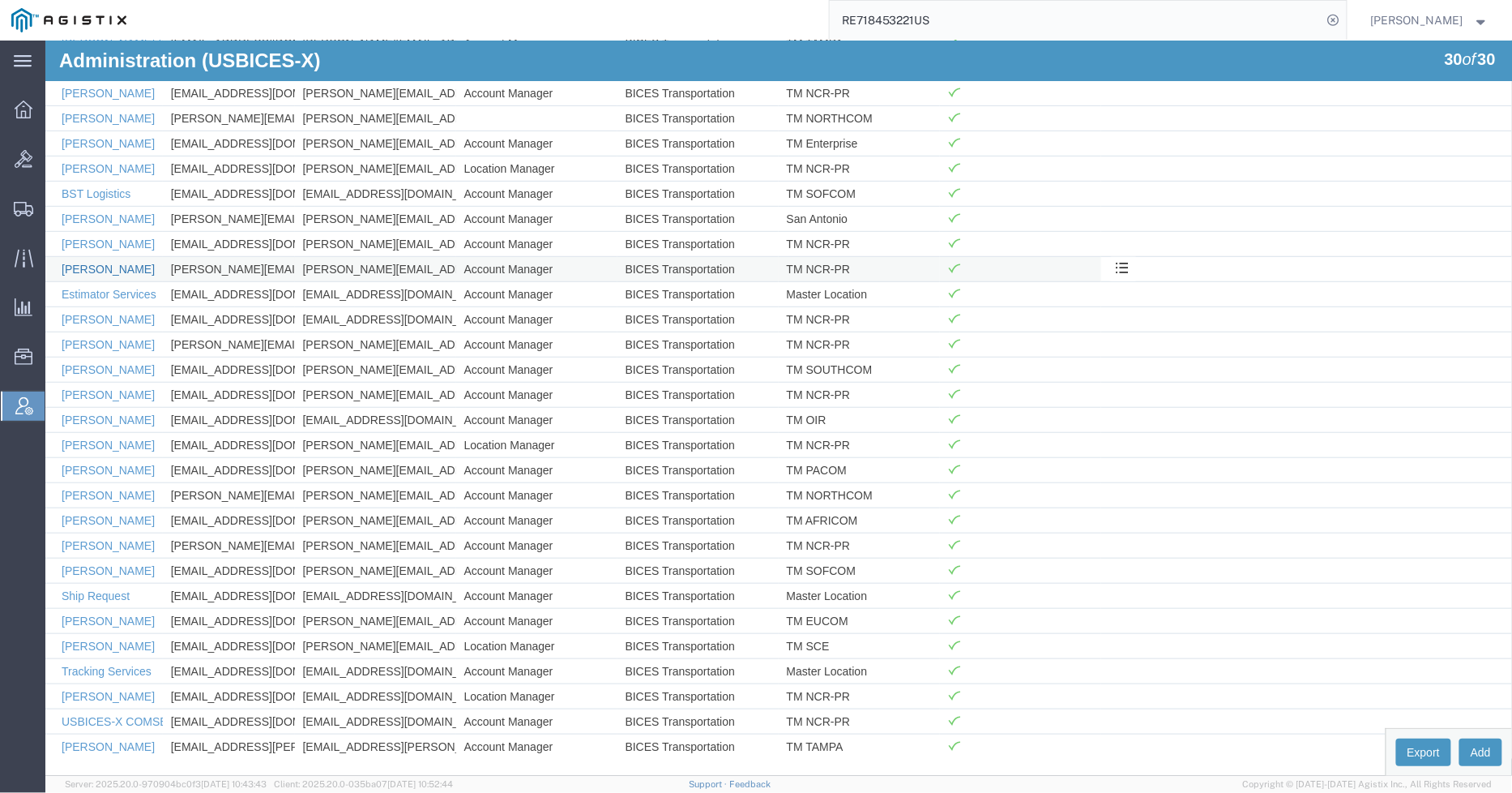
click at [98, 262] on link "[PERSON_NAME]" at bounding box center [107, 268] width 93 height 13
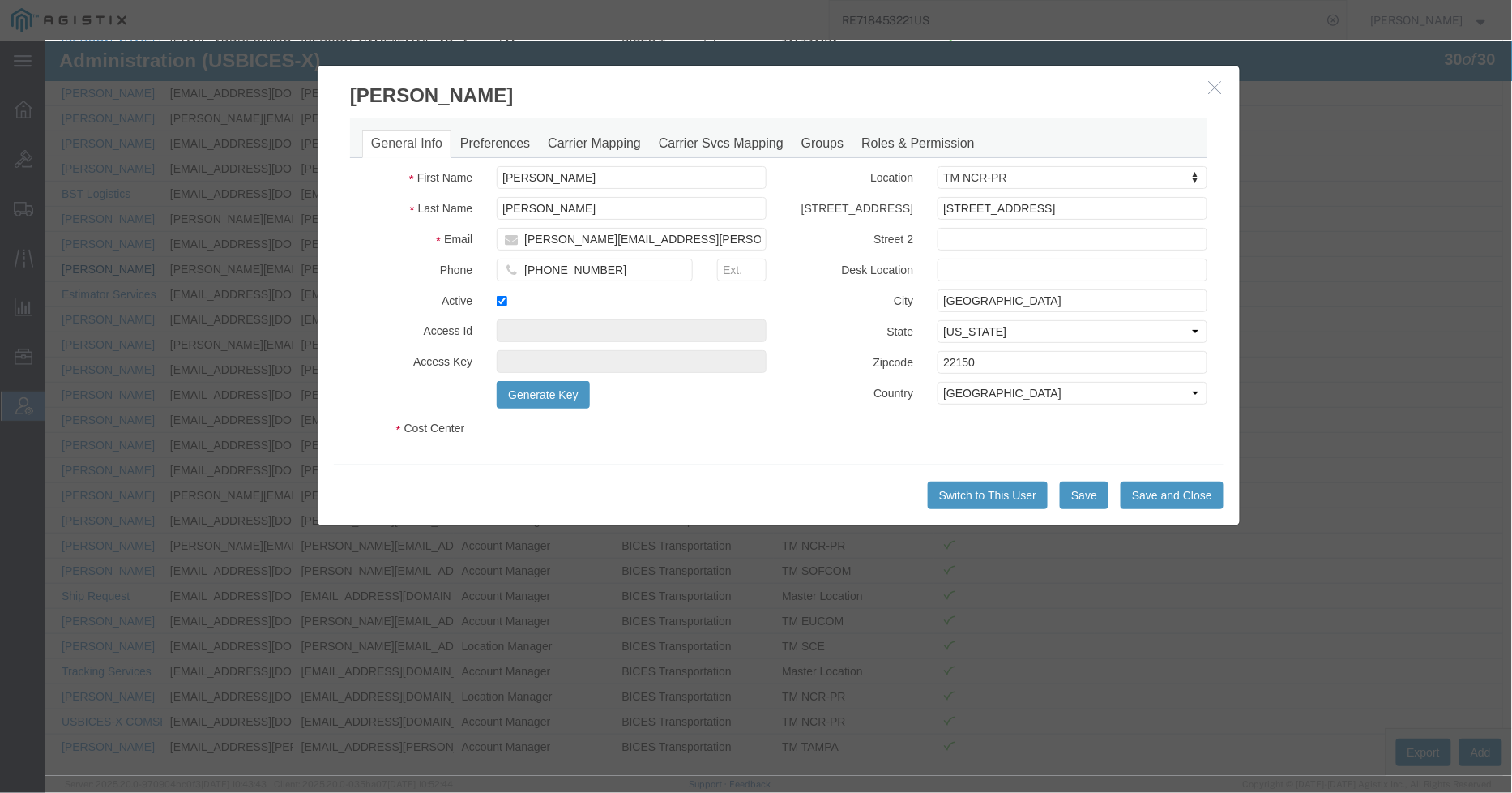
select select "COSTCENTER"
select select "43968"
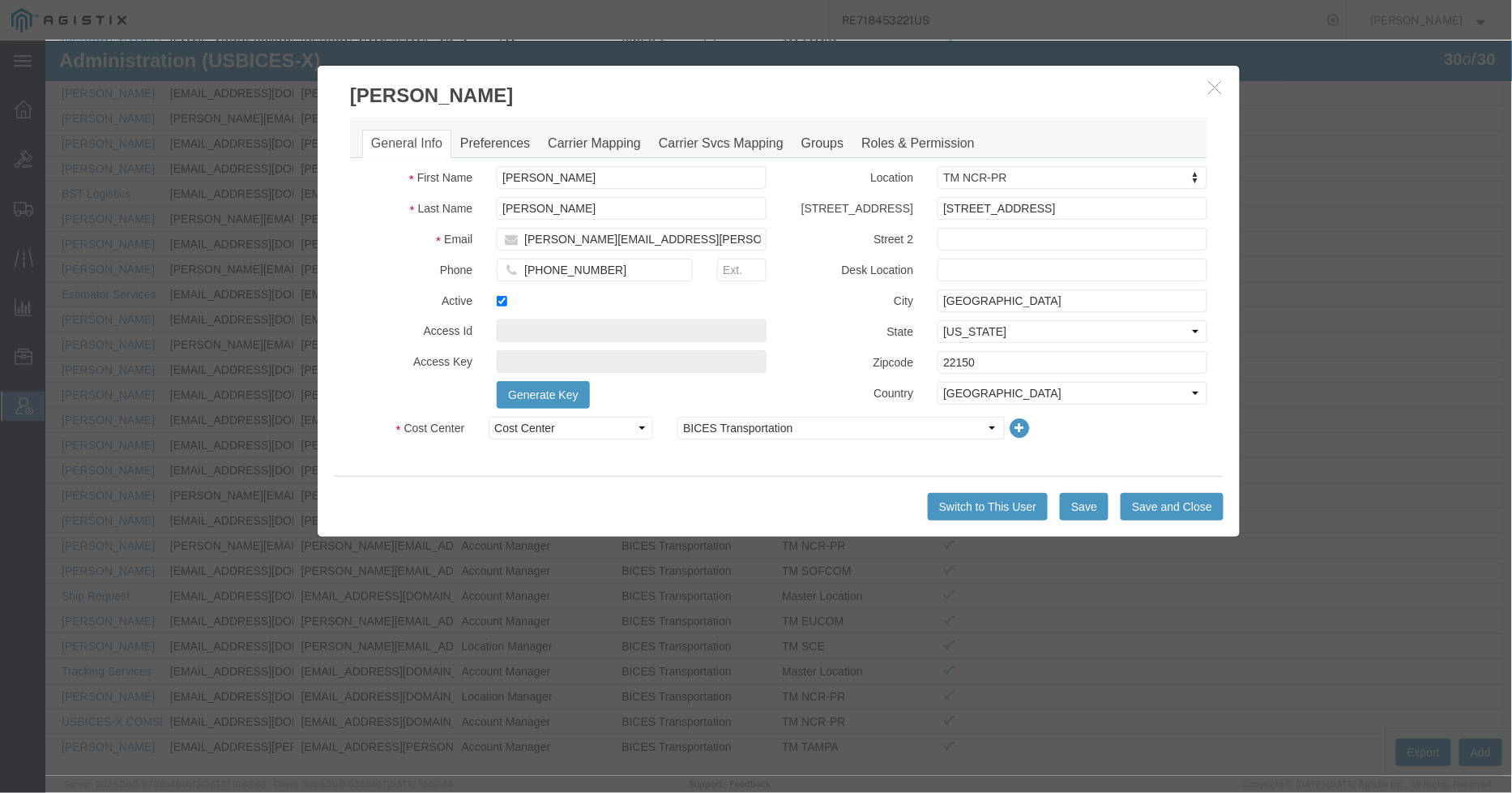
click at [1208, 91] on icon "button" at bounding box center [1215, 86] width 13 height 14
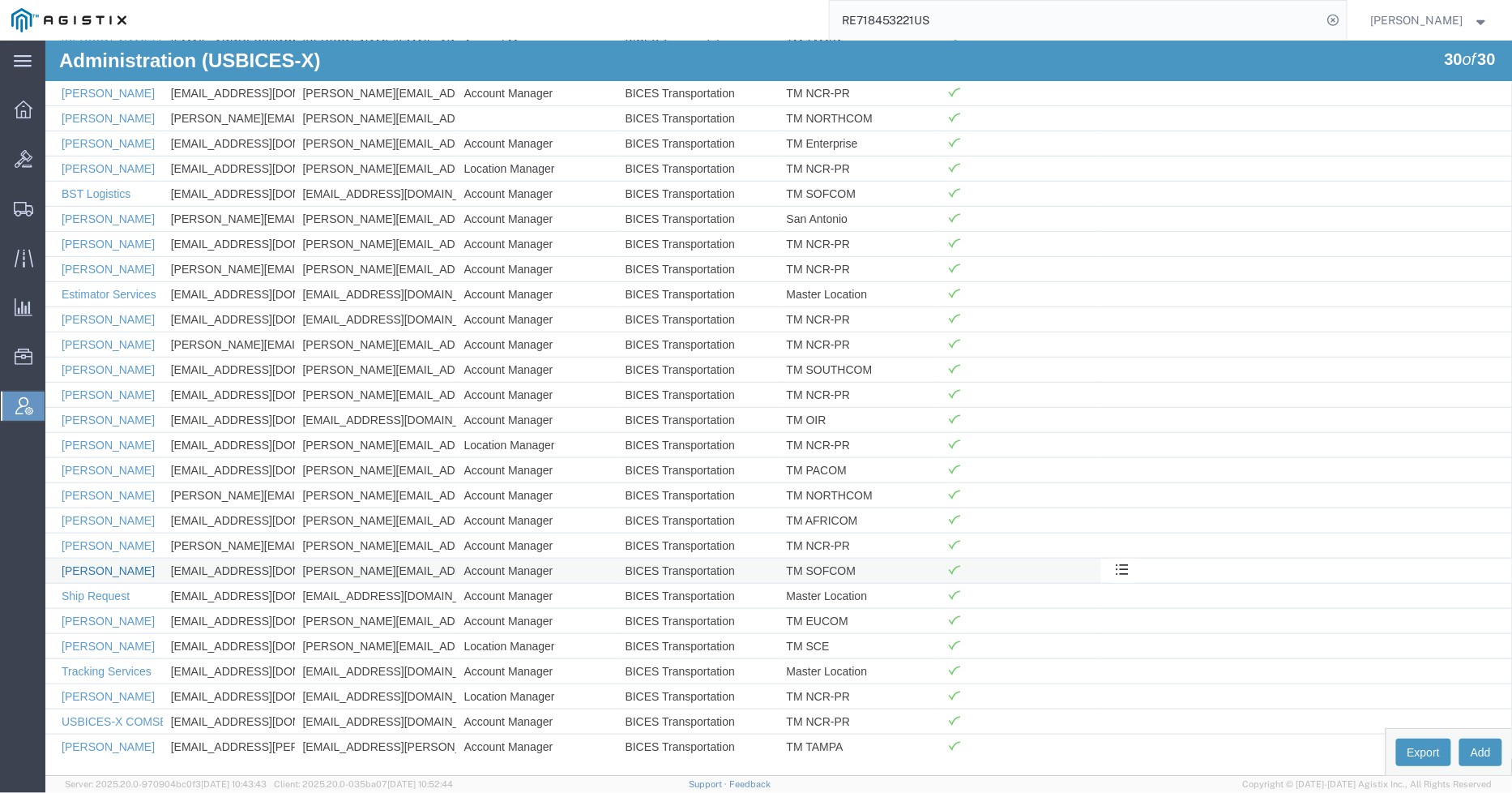
click at [110, 565] on link "[PERSON_NAME]" at bounding box center [107, 570] width 93 height 13
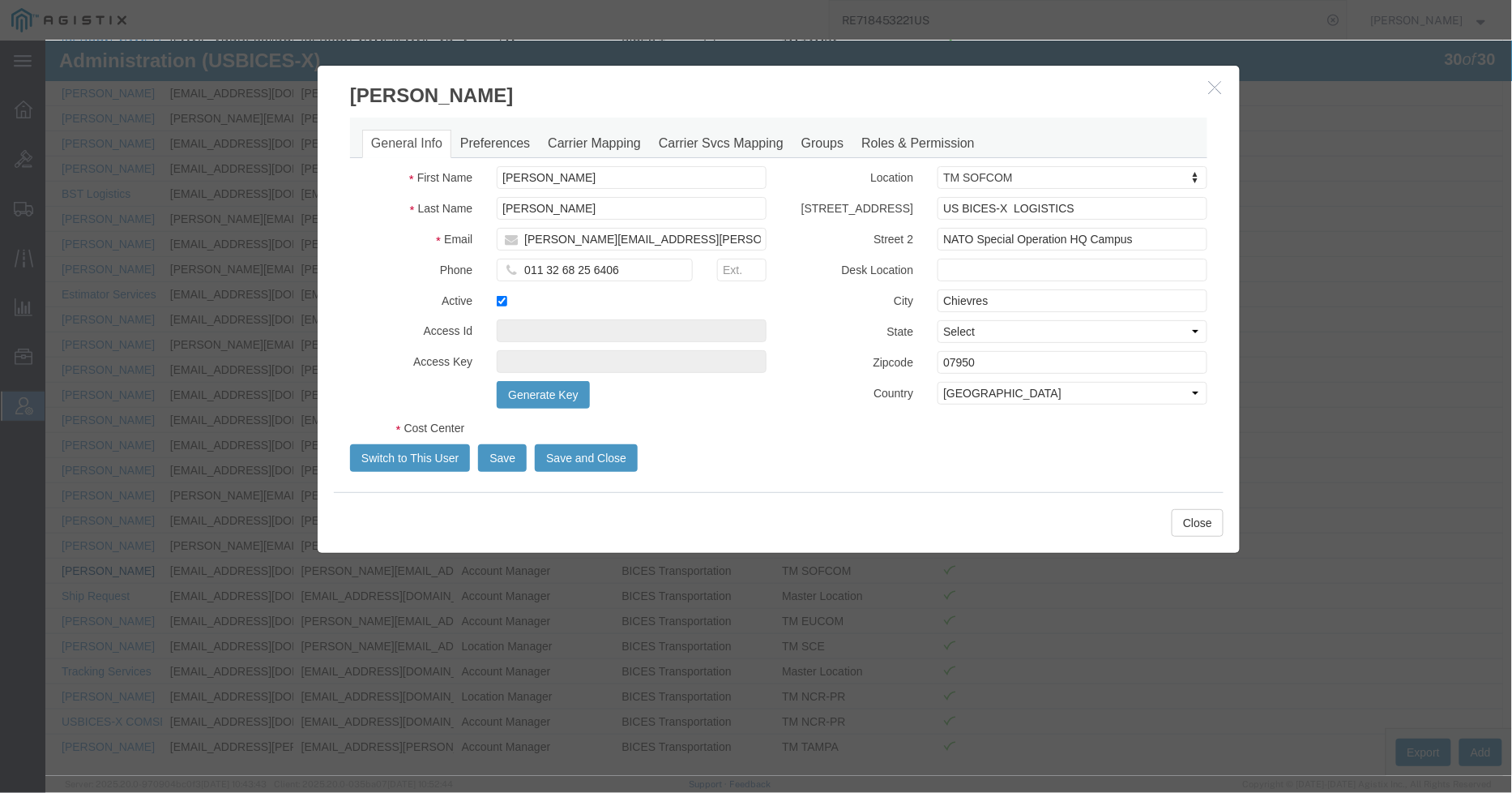
select select "COSTCENTER"
select select "43968"
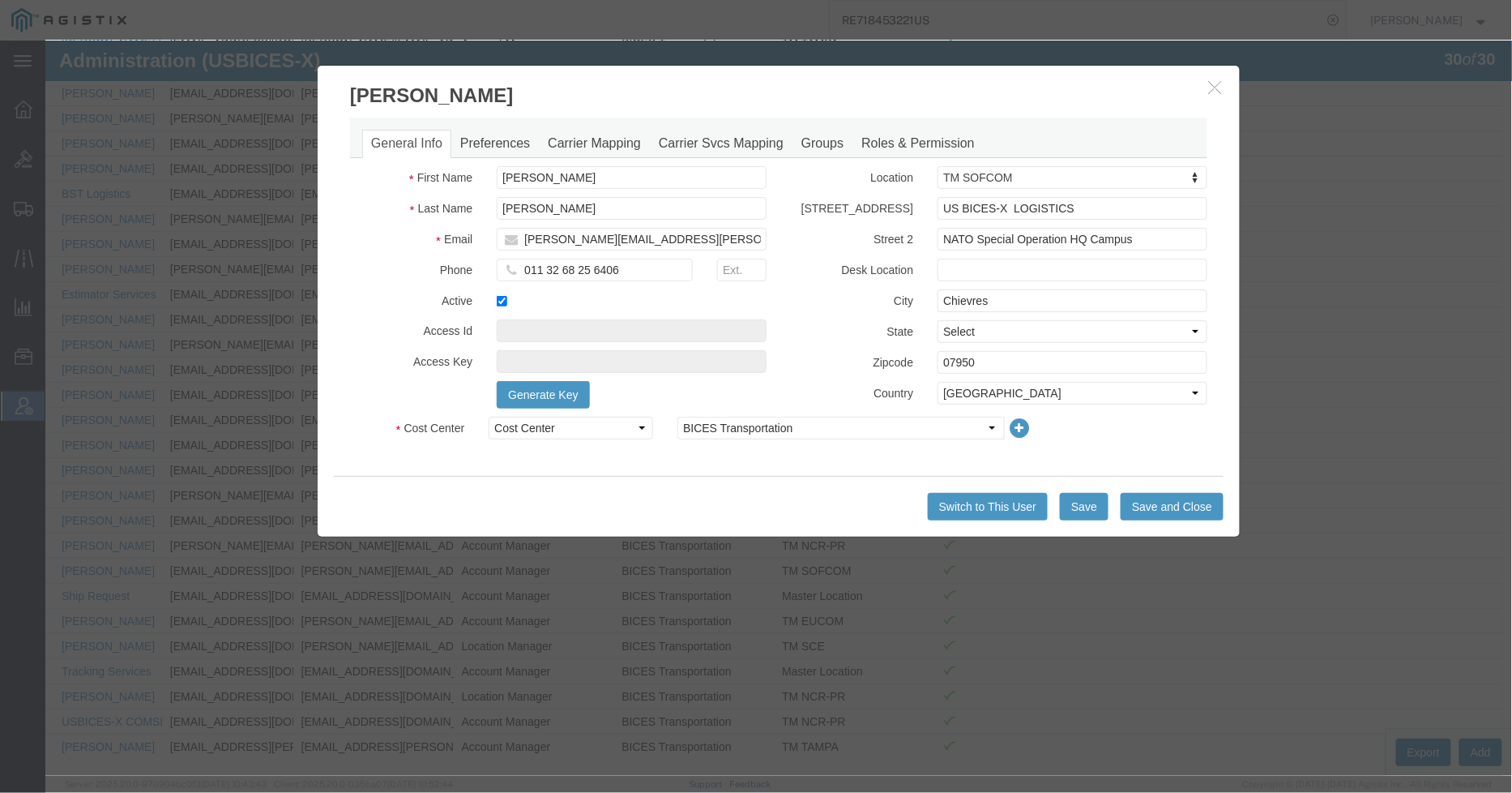
click at [1212, 81] on icon "button" at bounding box center [1215, 86] width 13 height 14
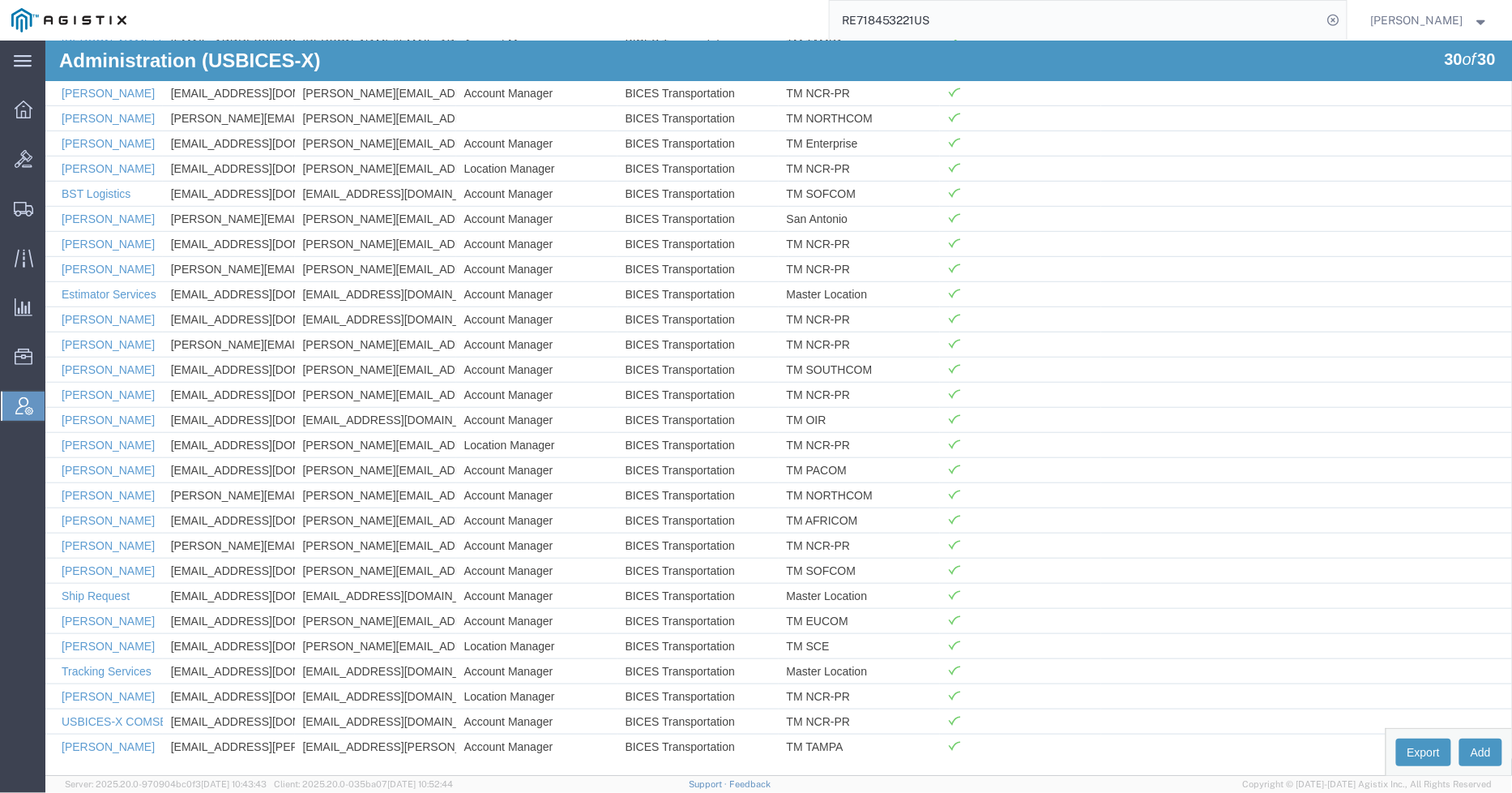
click at [752, 4] on div "RE718453221US" at bounding box center [742, 20] width 1209 height 41
paste input "56806129"
type input "56806129"
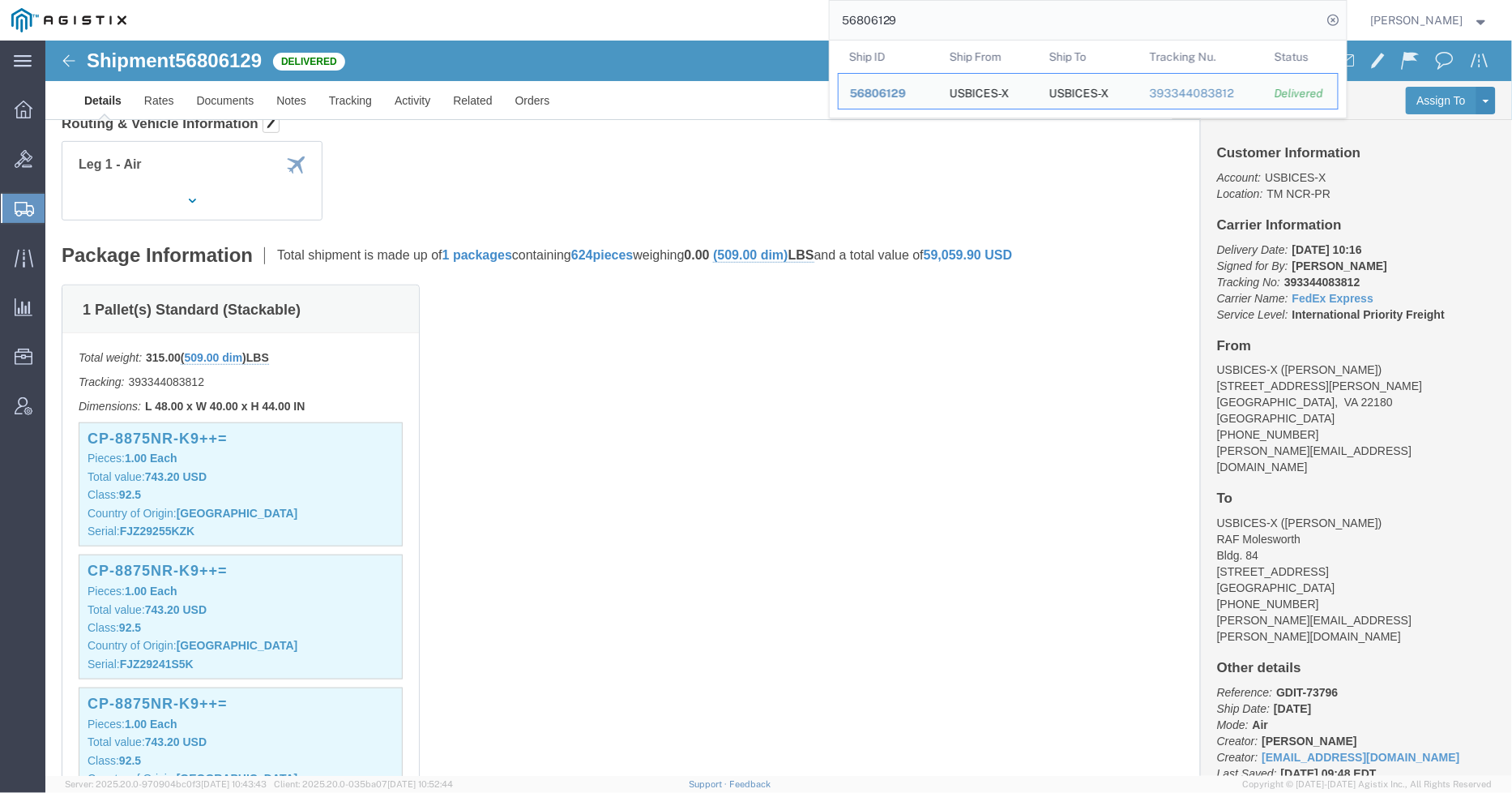
drag, startPoint x: 640, startPoint y: 313, endPoint x: 646, endPoint y: 332, distance: 19.9
click div "1 Pallet(s) Standard (Stackable) Total weight: 315.00 ( 509.00 dim ) LBS Tracki…"
